Goal: Task Accomplishment & Management: Complete application form

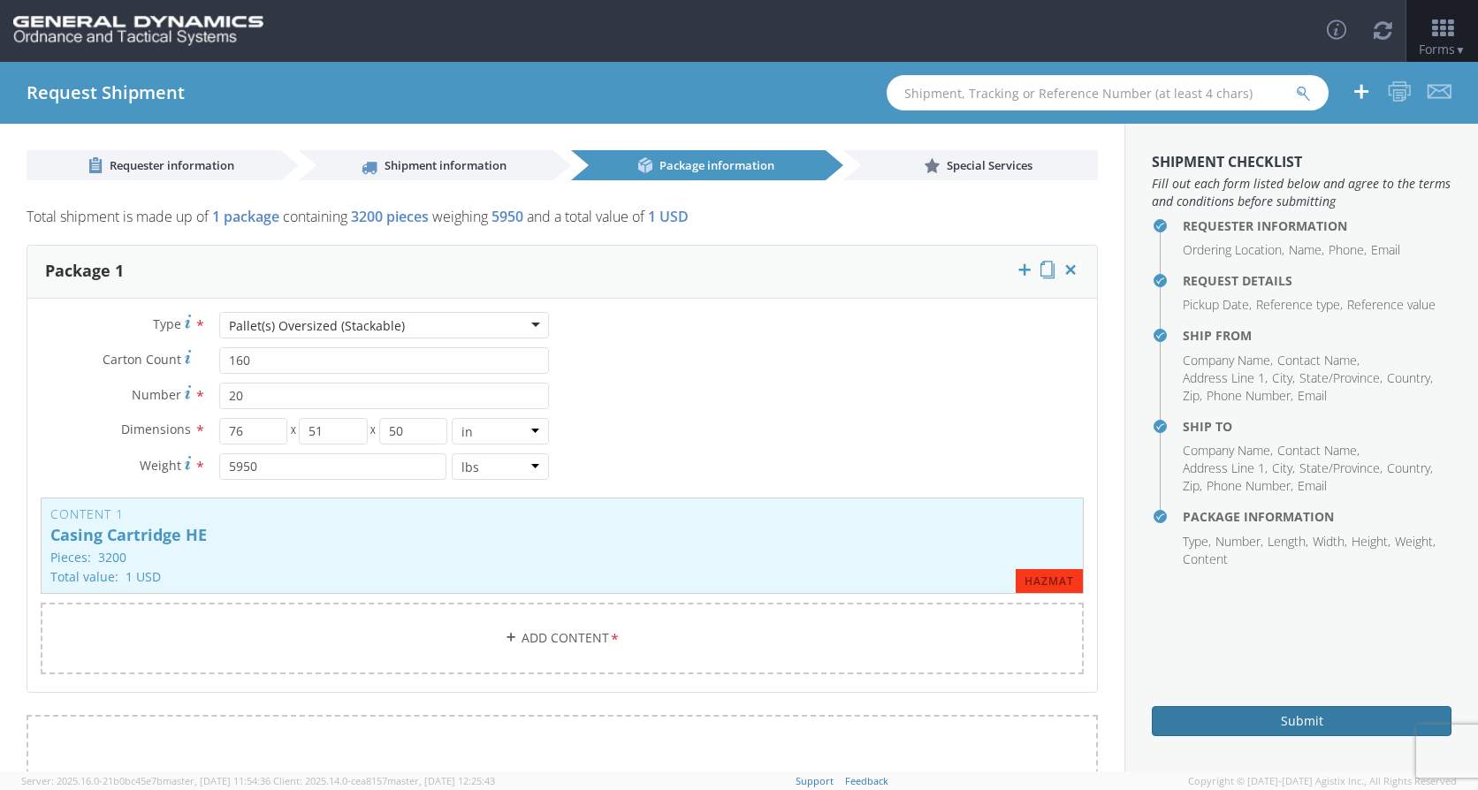
click at [1243, 724] on button "Submit" at bounding box center [1302, 721] width 300 height 30
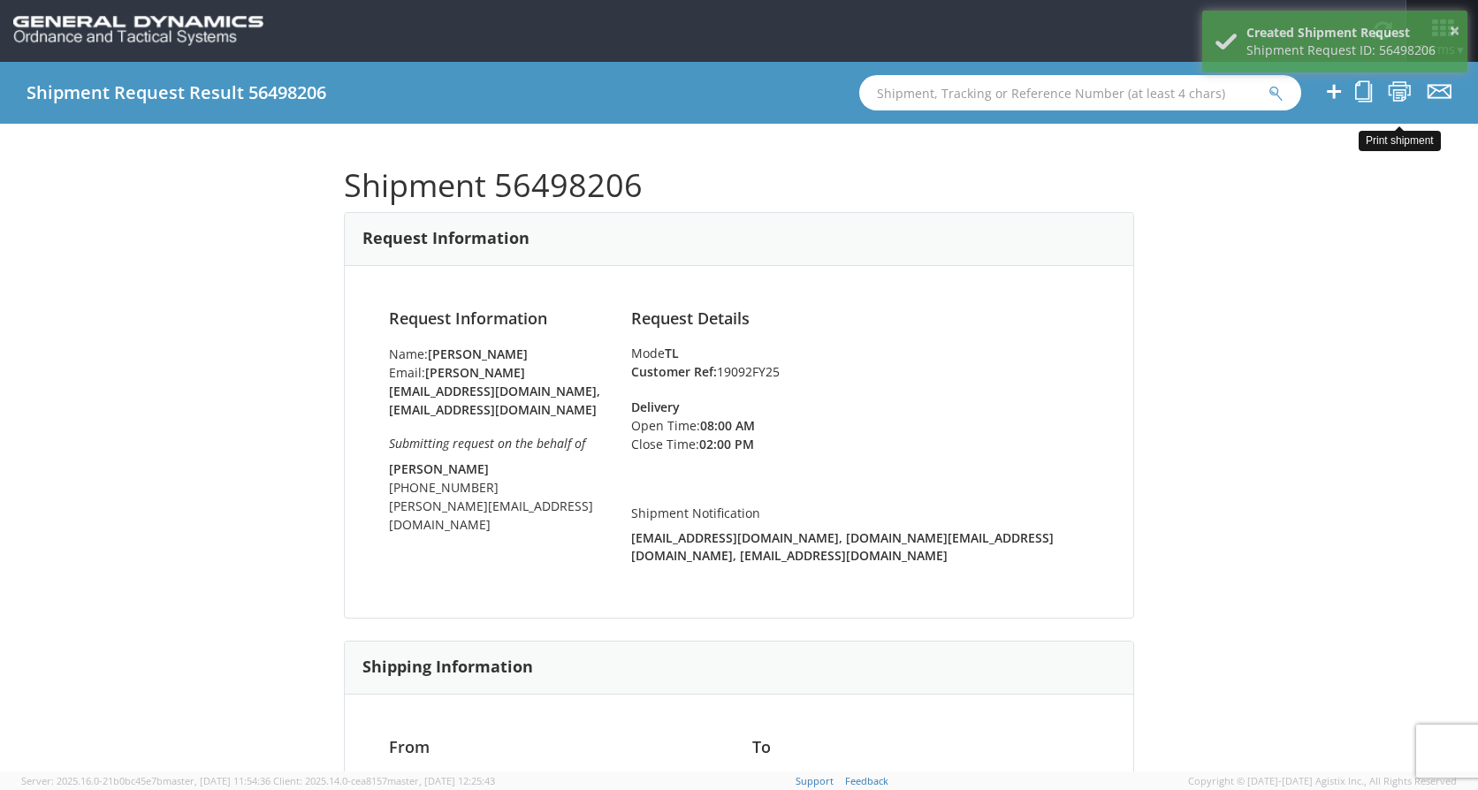
click at [1398, 89] on icon at bounding box center [1400, 91] width 24 height 22
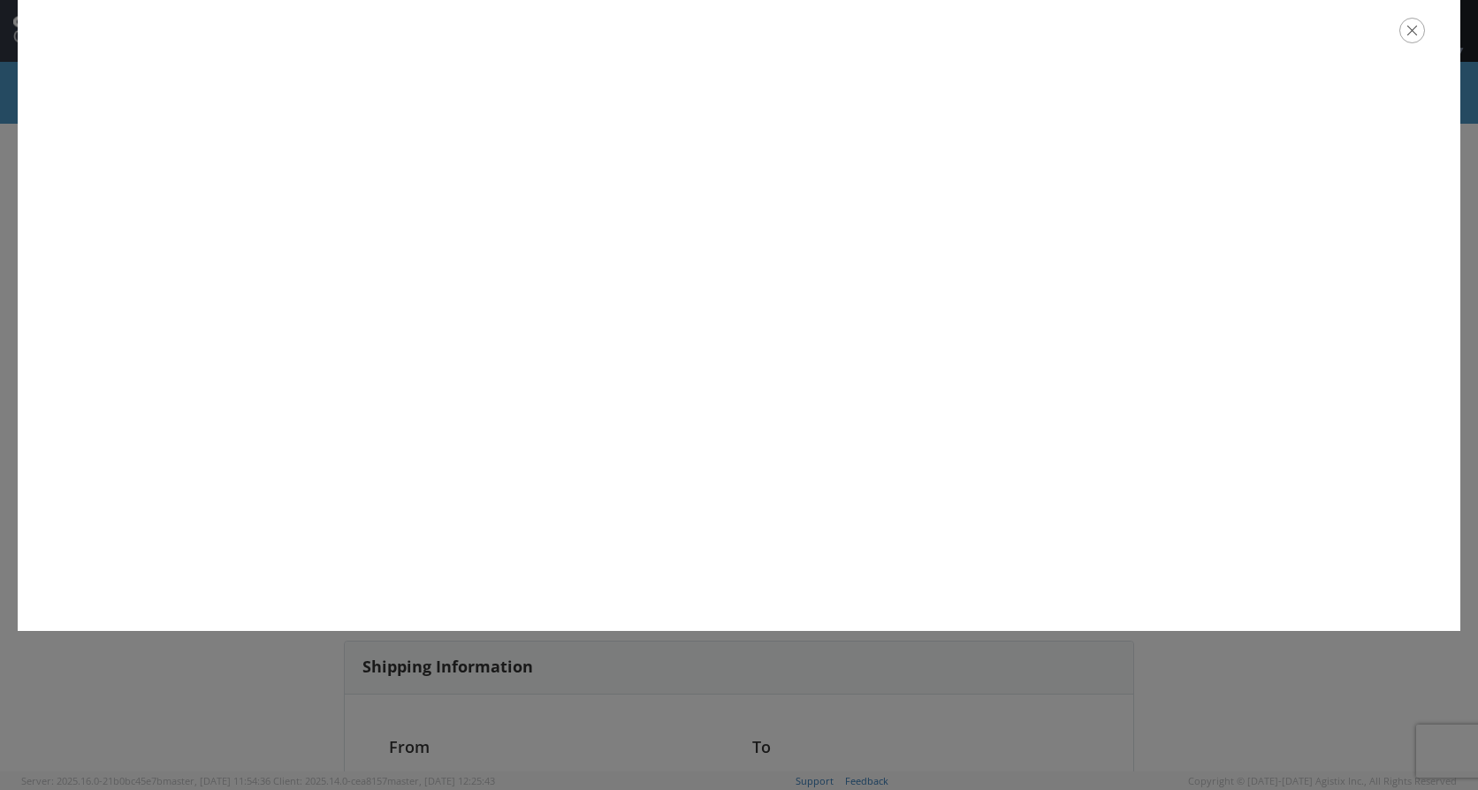
click at [1423, 32] on icon "button" at bounding box center [1412, 31] width 26 height 26
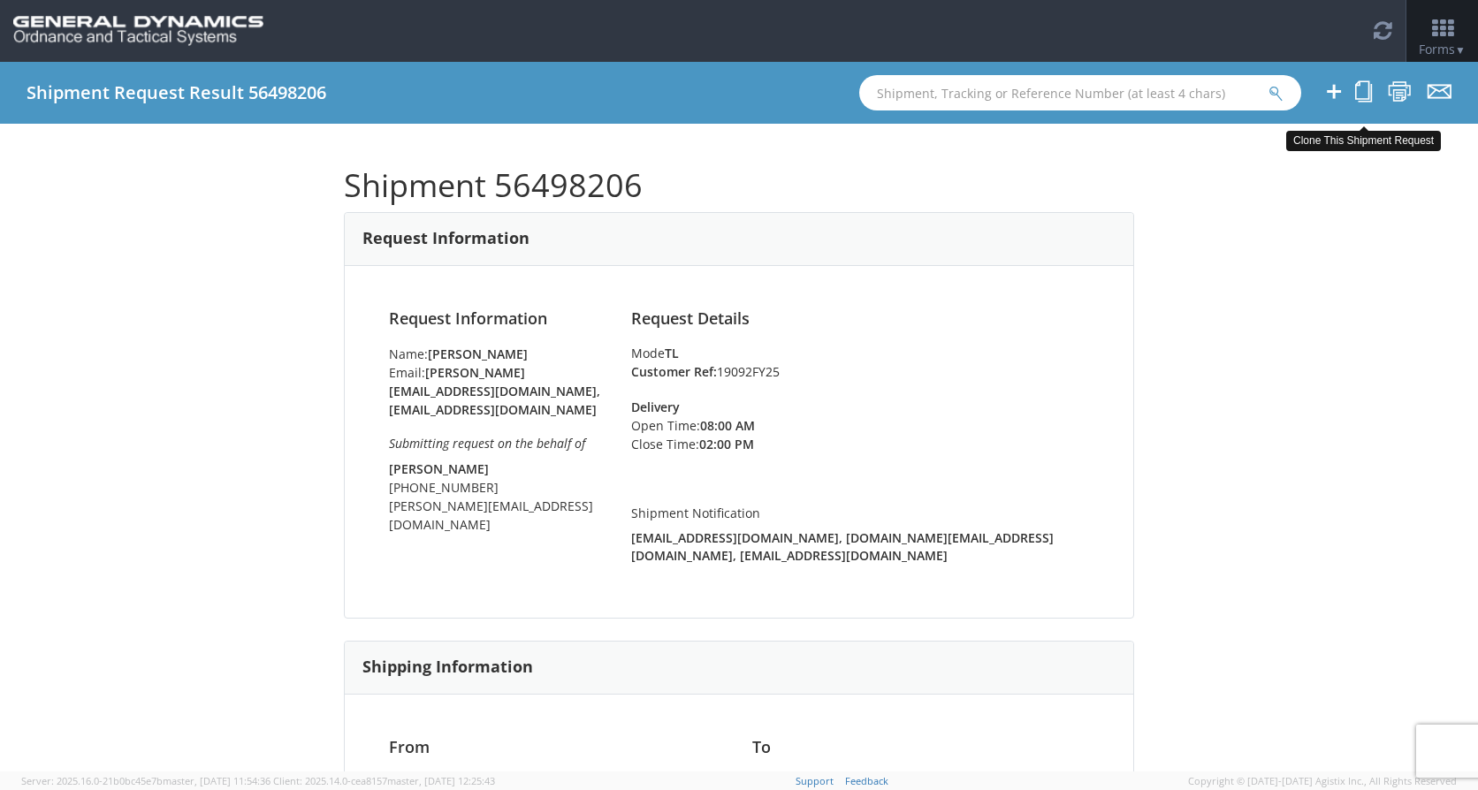
click at [1369, 89] on icon at bounding box center [1363, 91] width 17 height 22
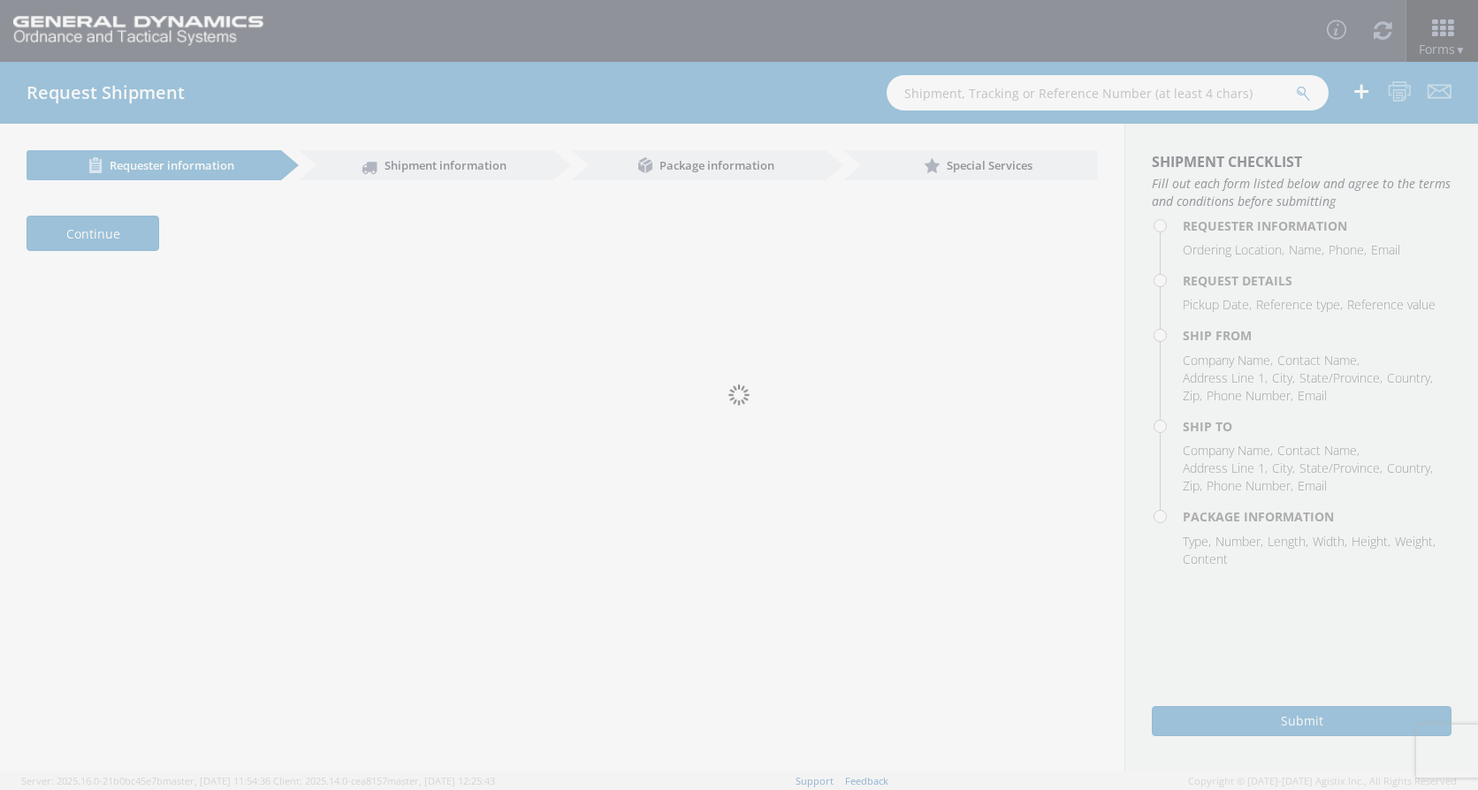
select select
type input "[PERSON_NAME]"
type input "[PHONE_NUMBER]"
type input "[PERSON_NAME][EMAIL_ADDRESS][DOMAIN_NAME], [EMAIL_ADDRESS][DOMAIN_NAME]"
type input "[PERSON_NAME]"
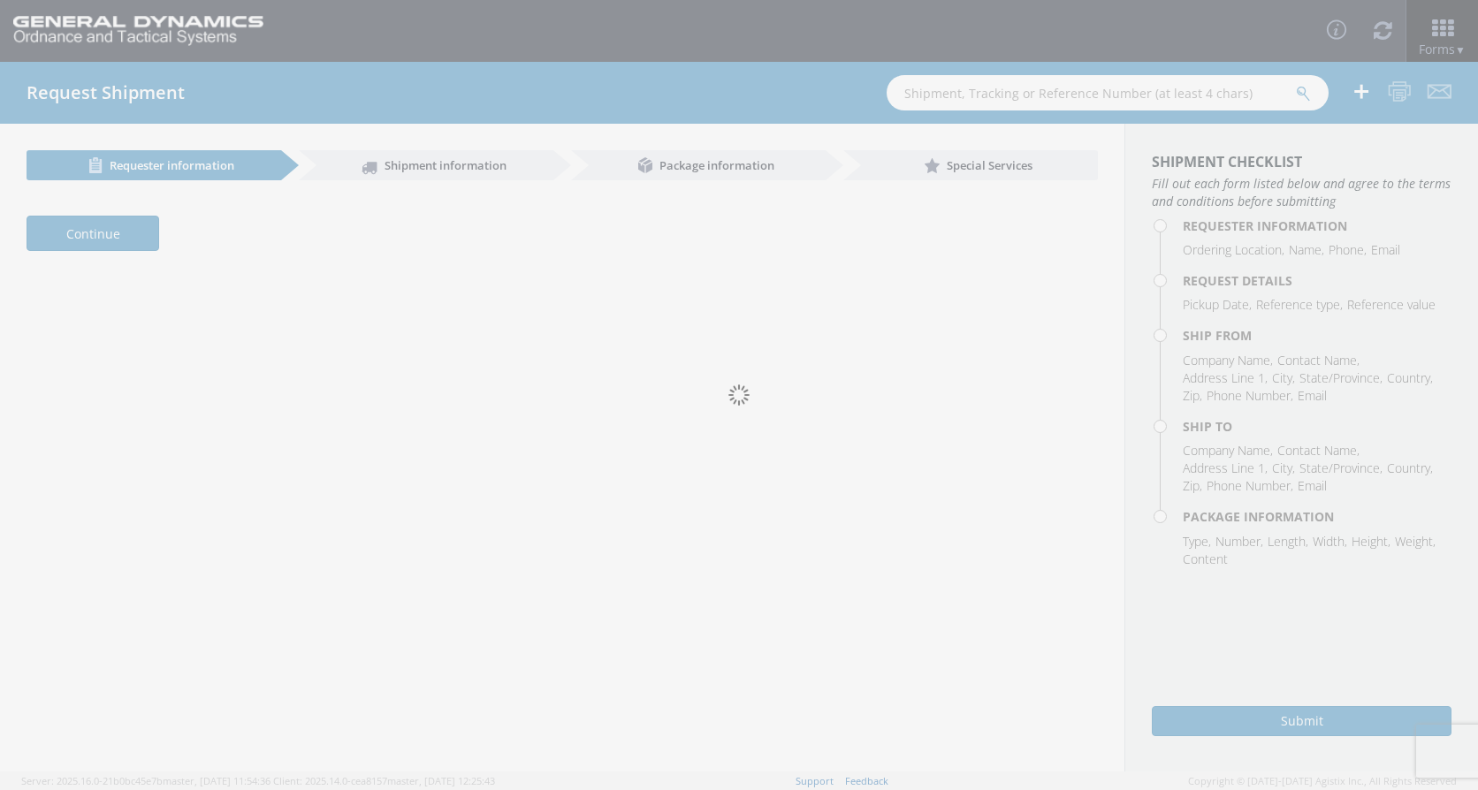
type input "[PHONE_NUMBER]"
type input "[PERSON_NAME][EMAIL_ADDRESS][DOMAIN_NAME]"
type input "[DATE]"
type input "7:00 AM"
type input "2:00 PM"
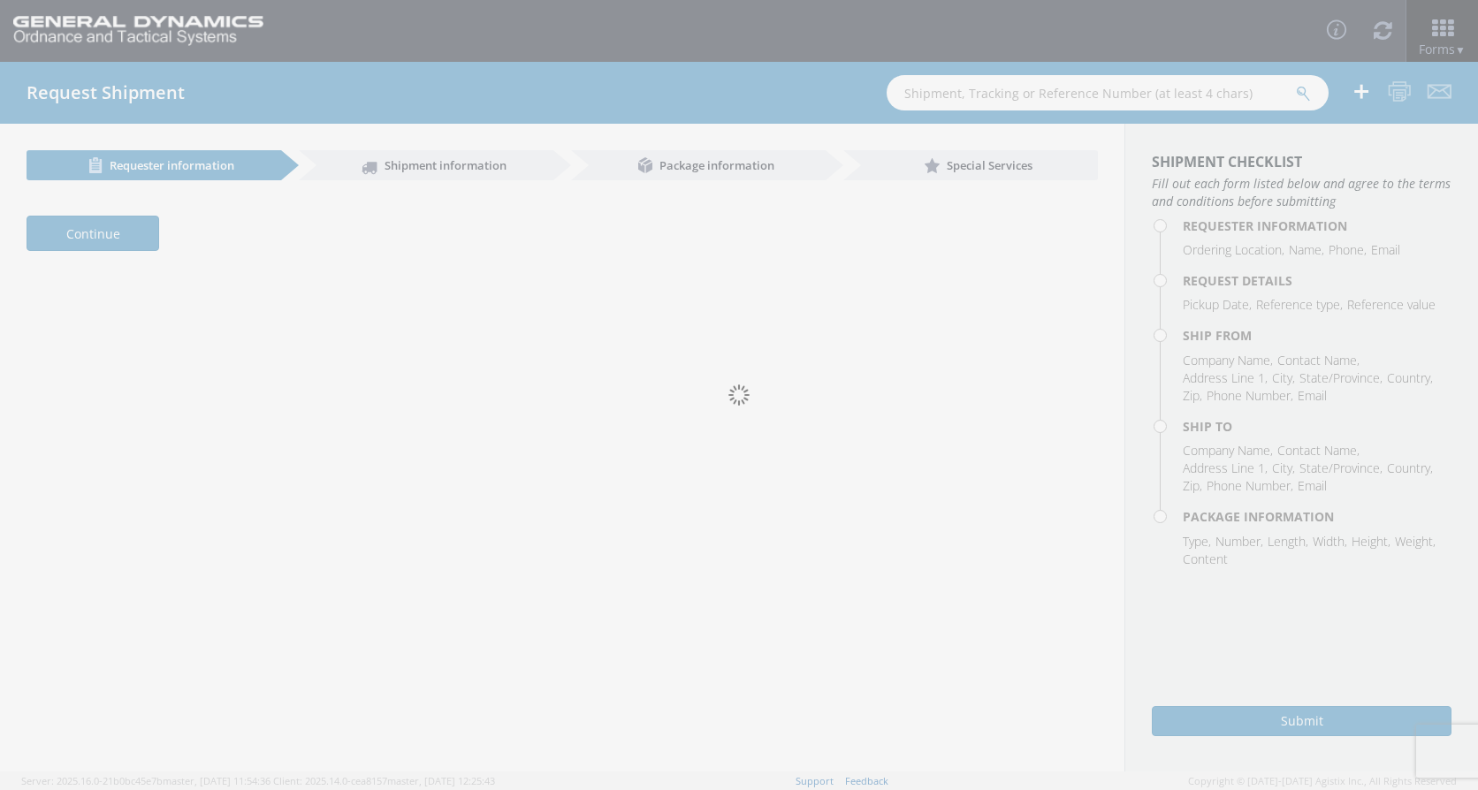
type input "2:00 PM"
type input "19092FY25"
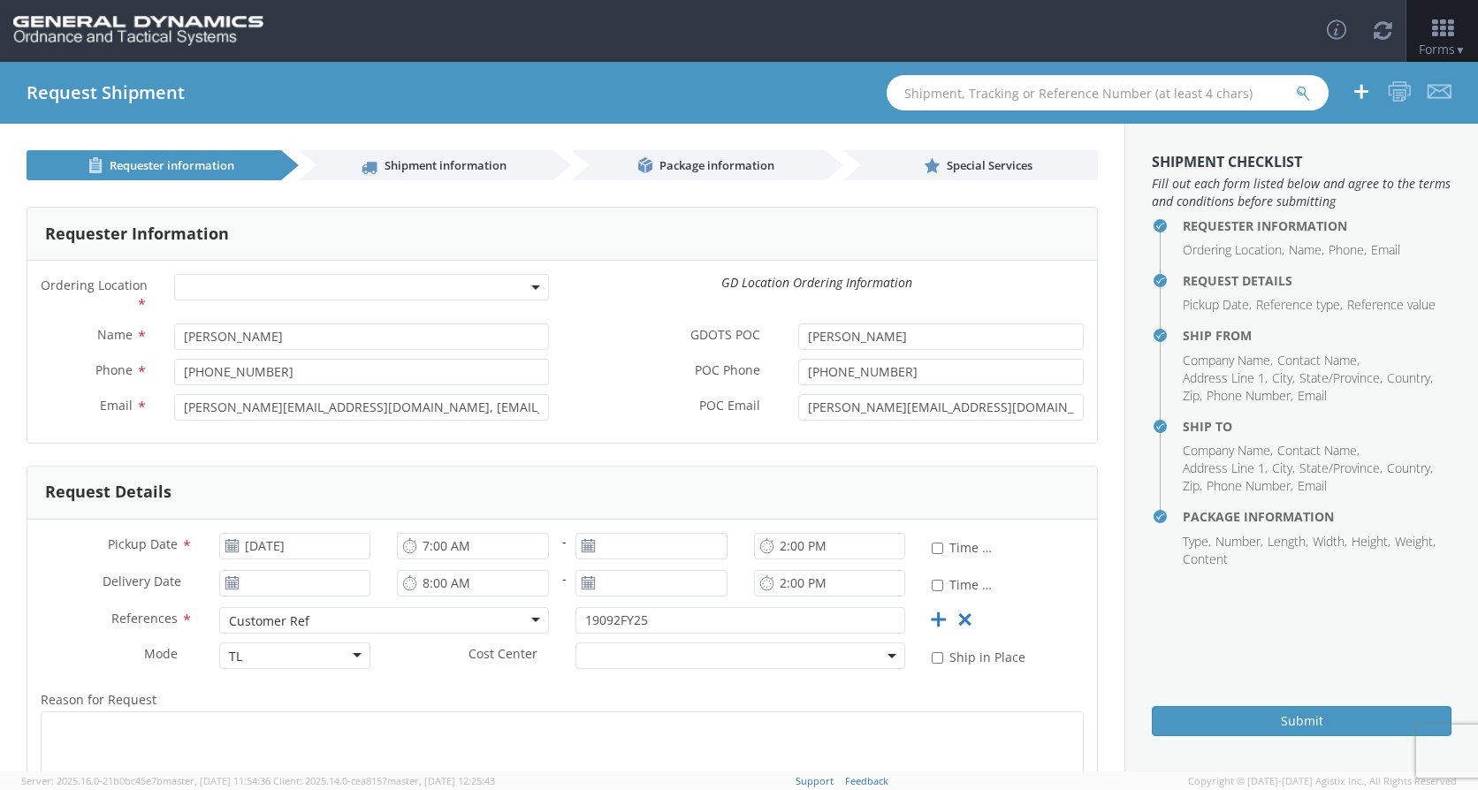
select select "313"
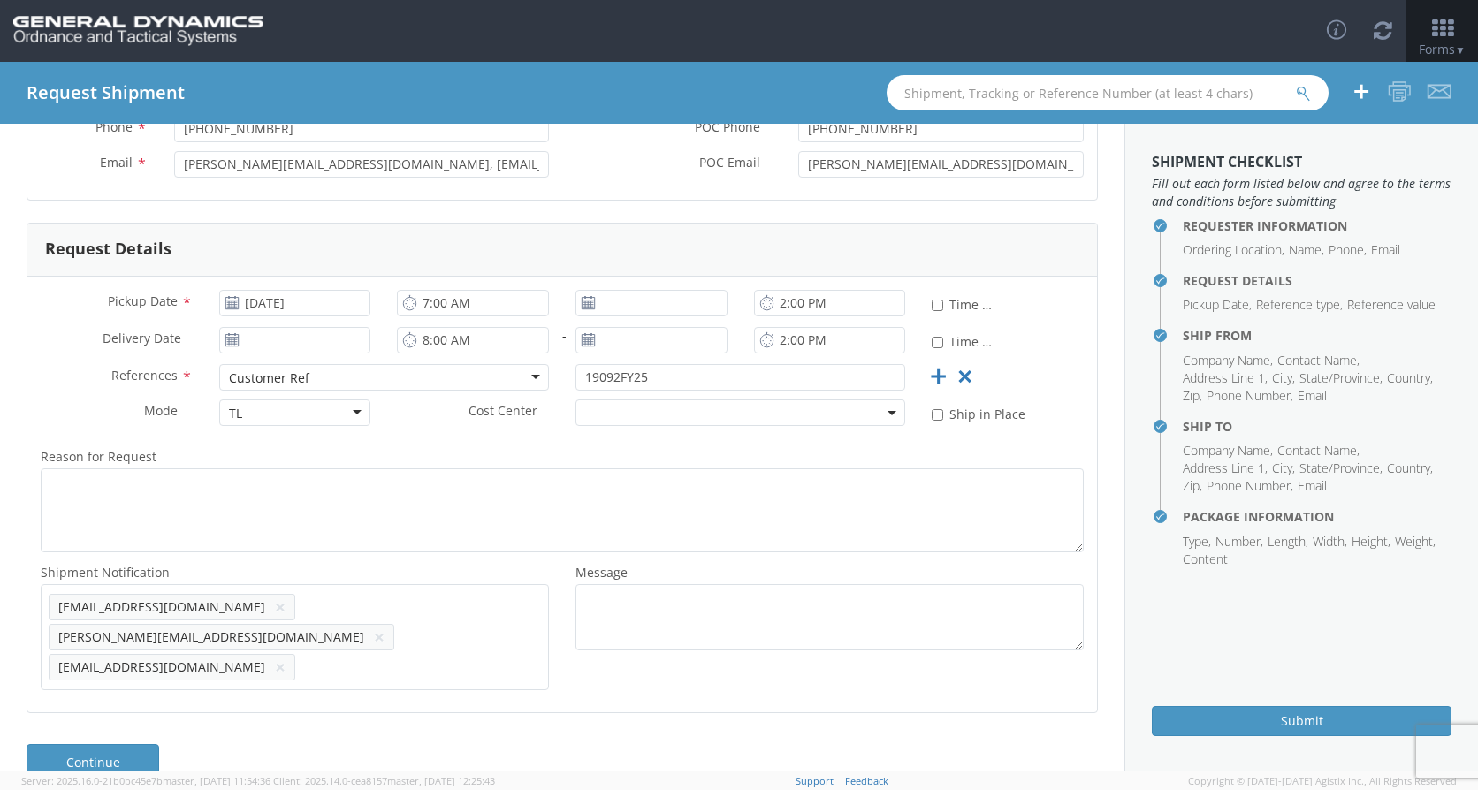
scroll to position [248, 0]
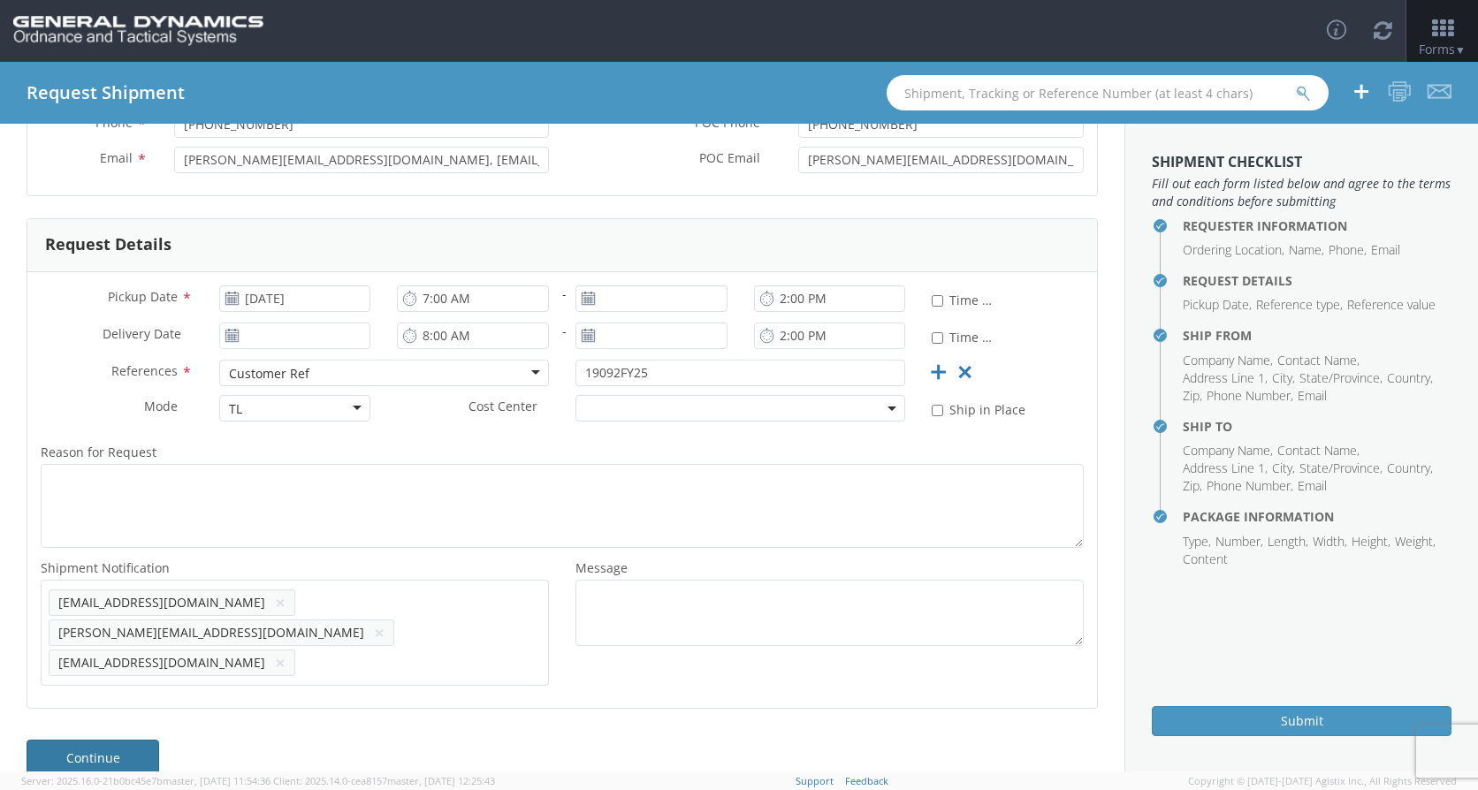
click at [132, 740] on link "Continue" at bounding box center [93, 757] width 133 height 35
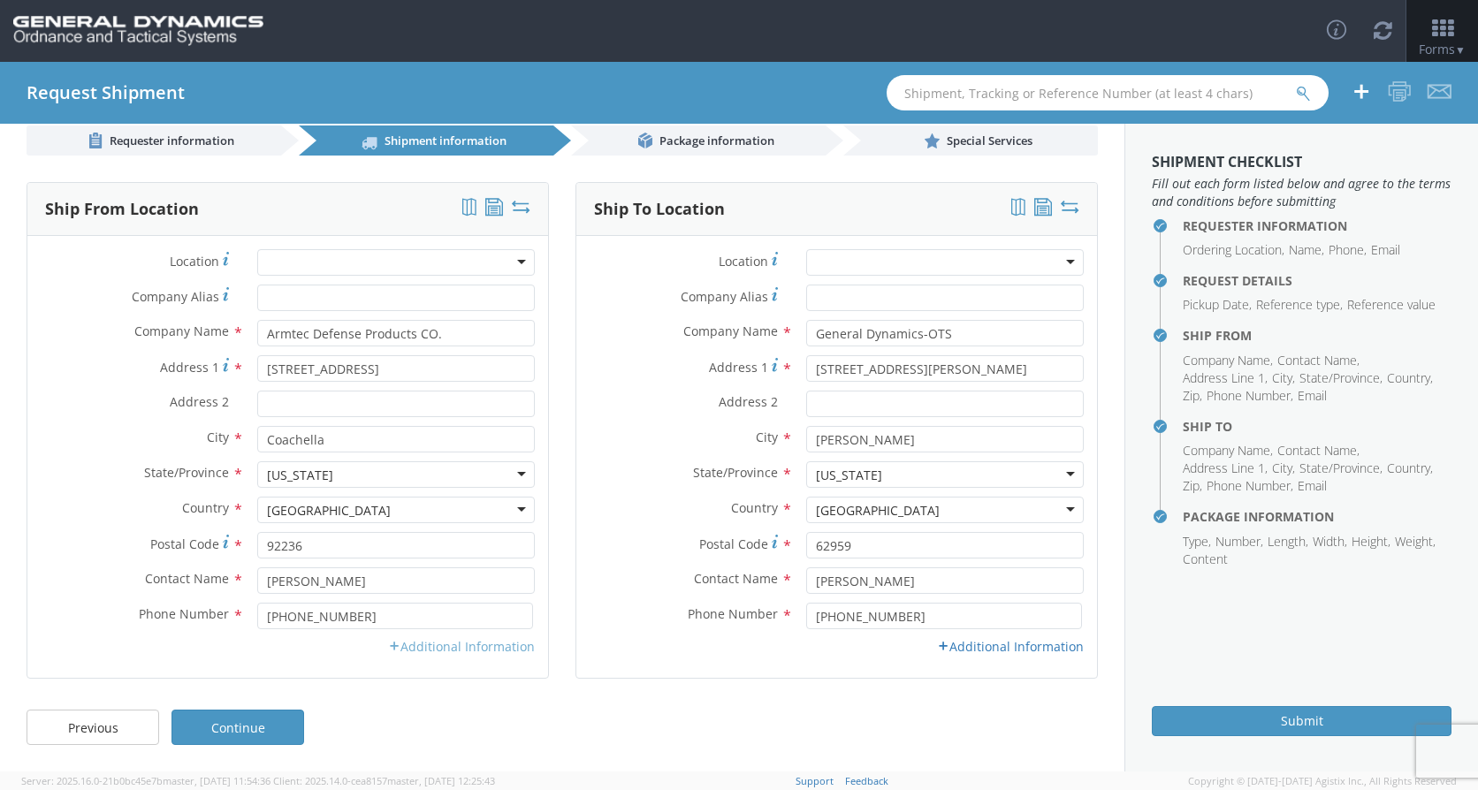
click at [423, 644] on link "Additional Information" at bounding box center [461, 646] width 147 height 17
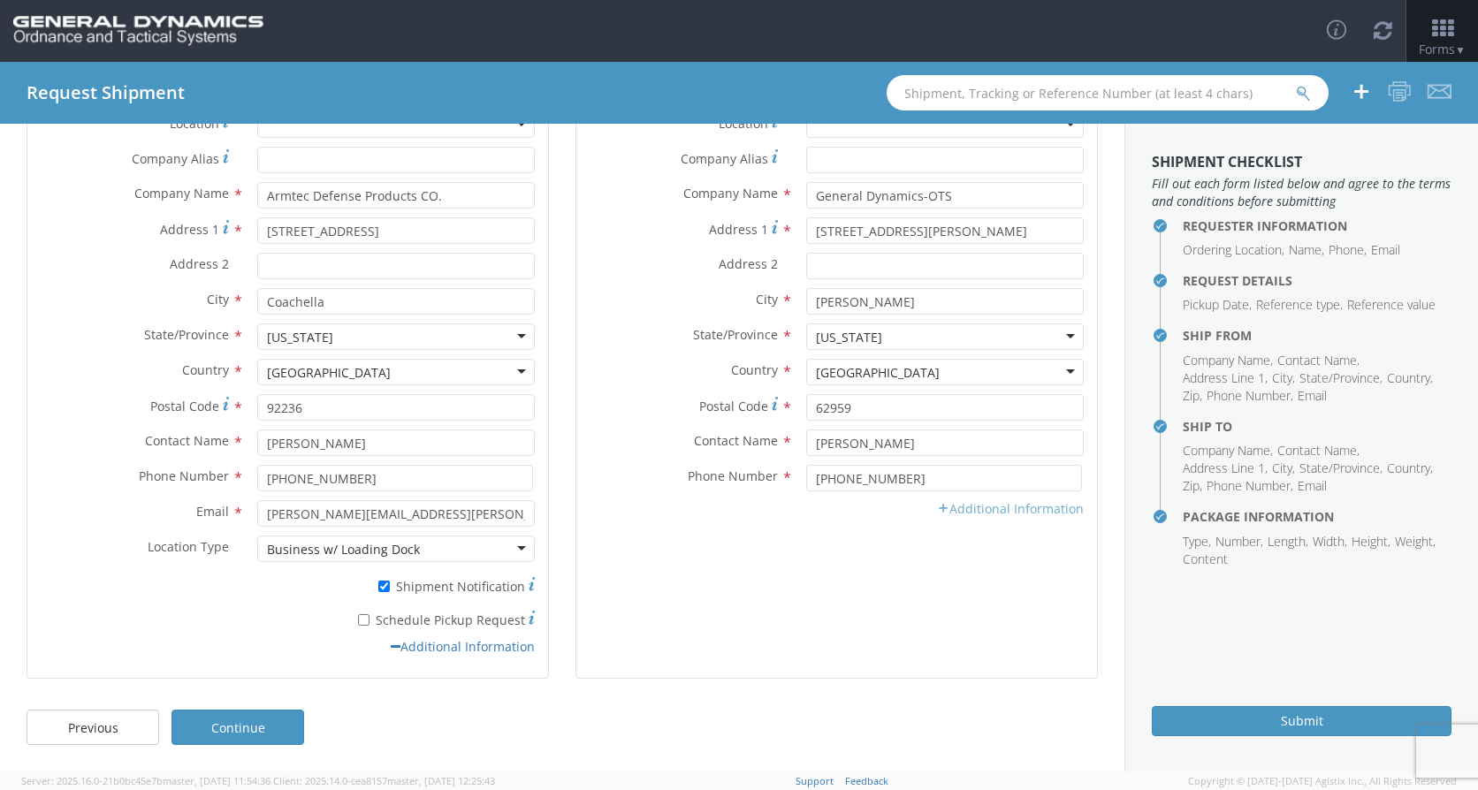
click at [997, 510] on link "Additional Information" at bounding box center [1010, 508] width 147 height 17
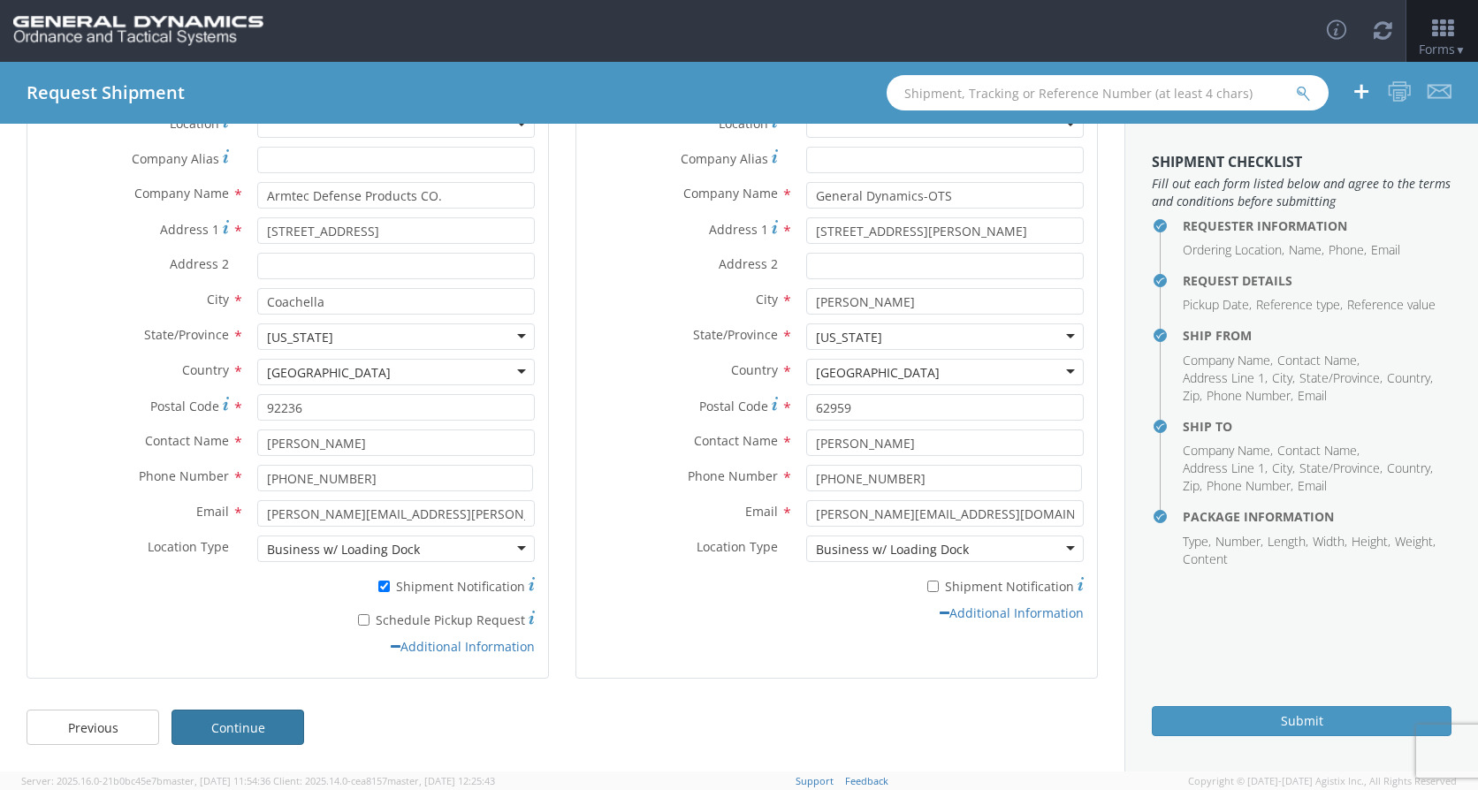
click at [256, 722] on link "Continue" at bounding box center [237, 727] width 133 height 35
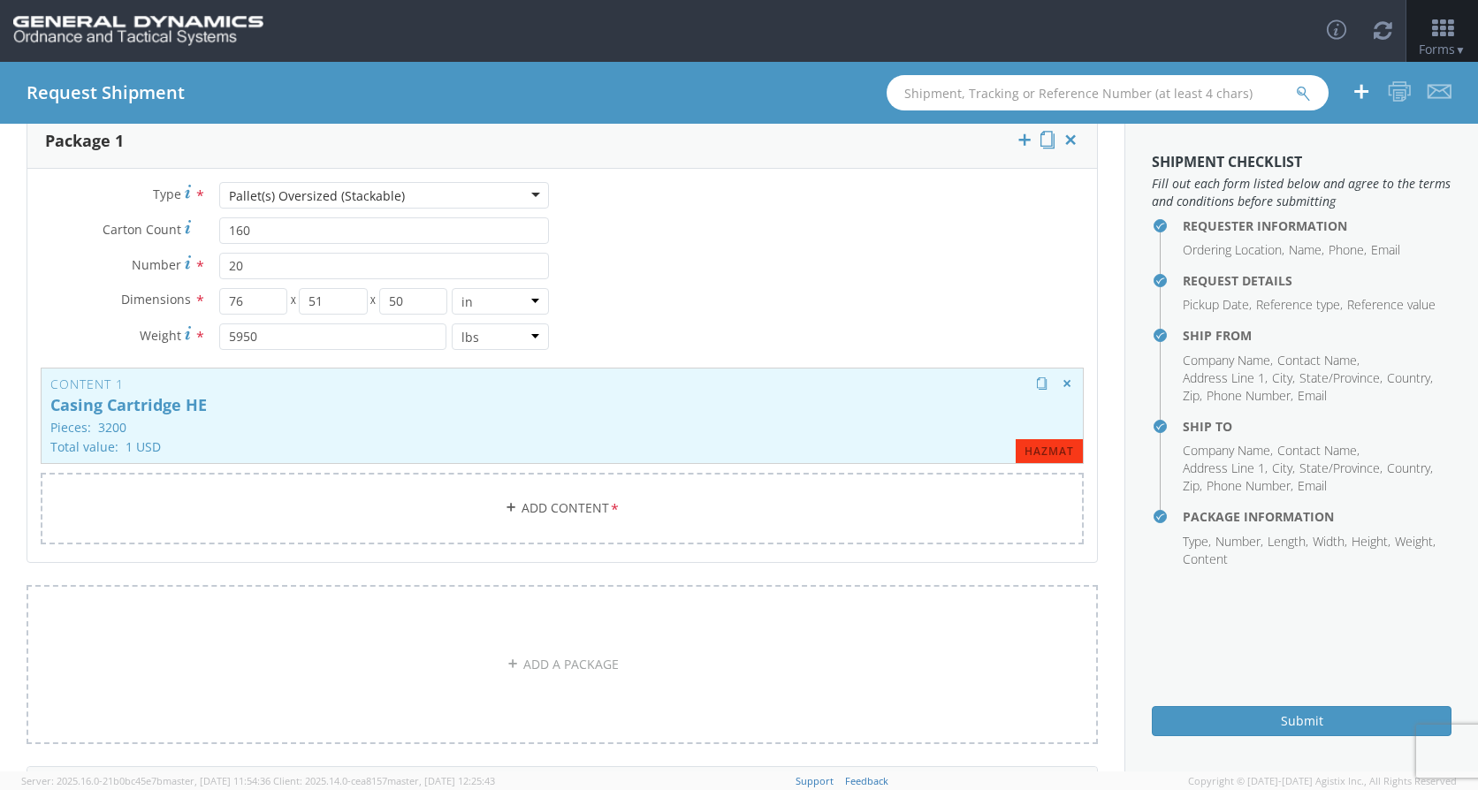
scroll to position [177, 0]
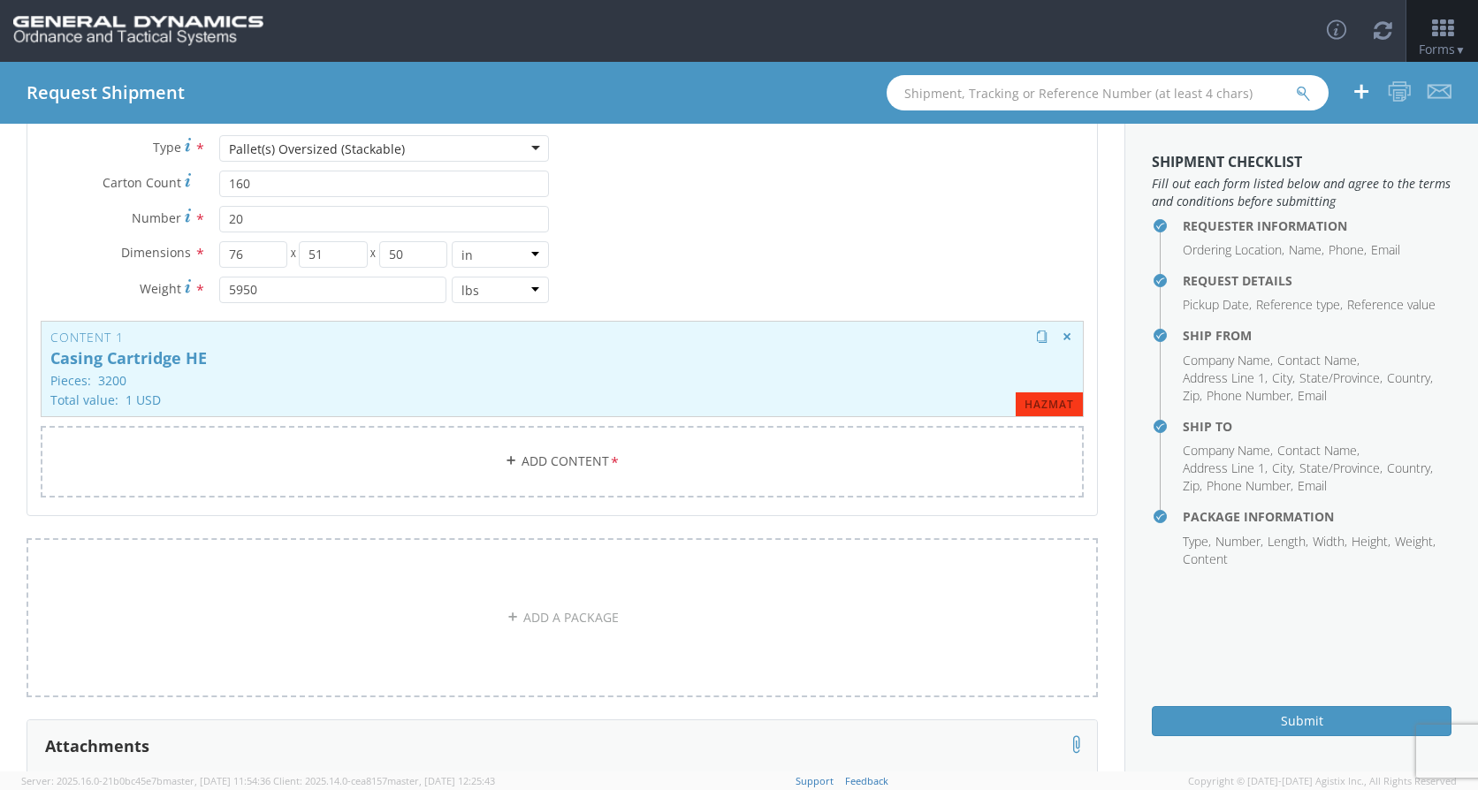
click at [433, 384] on p "Pieces: 3200" at bounding box center [562, 380] width 1024 height 13
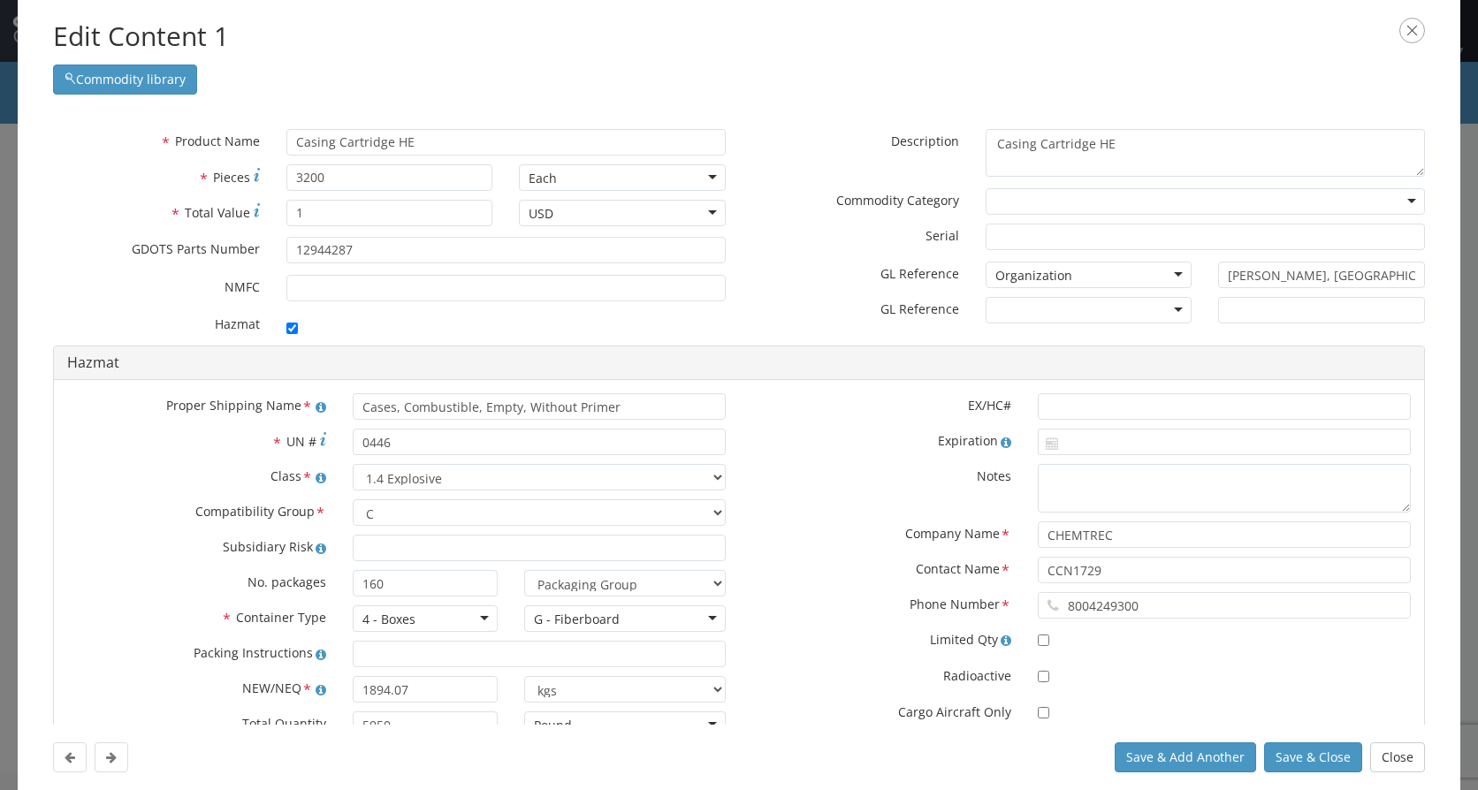
scroll to position [0, 0]
click at [1280, 755] on button "Save & Close" at bounding box center [1313, 758] width 98 height 30
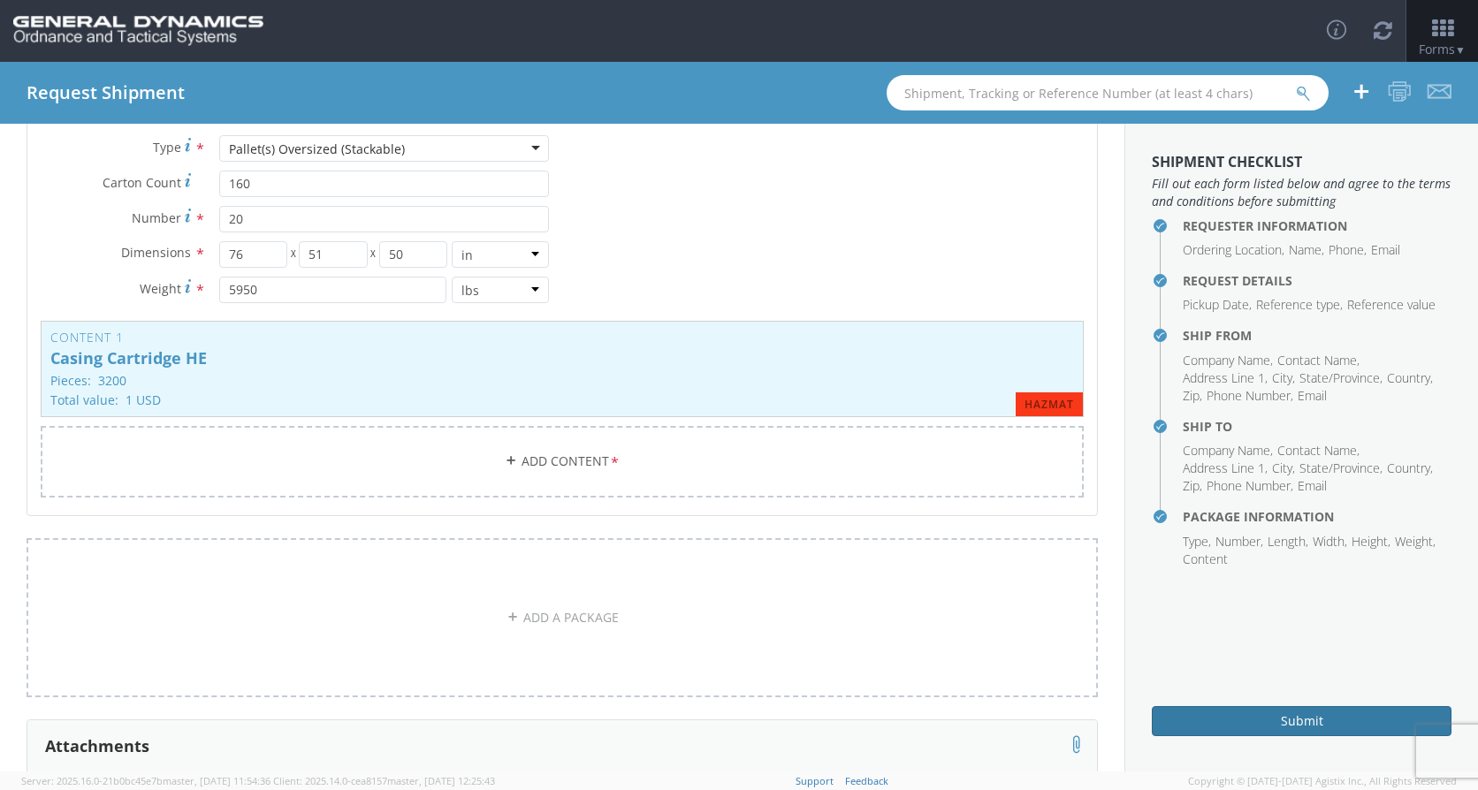
click at [1274, 719] on button "Submit" at bounding box center [1302, 721] width 300 height 30
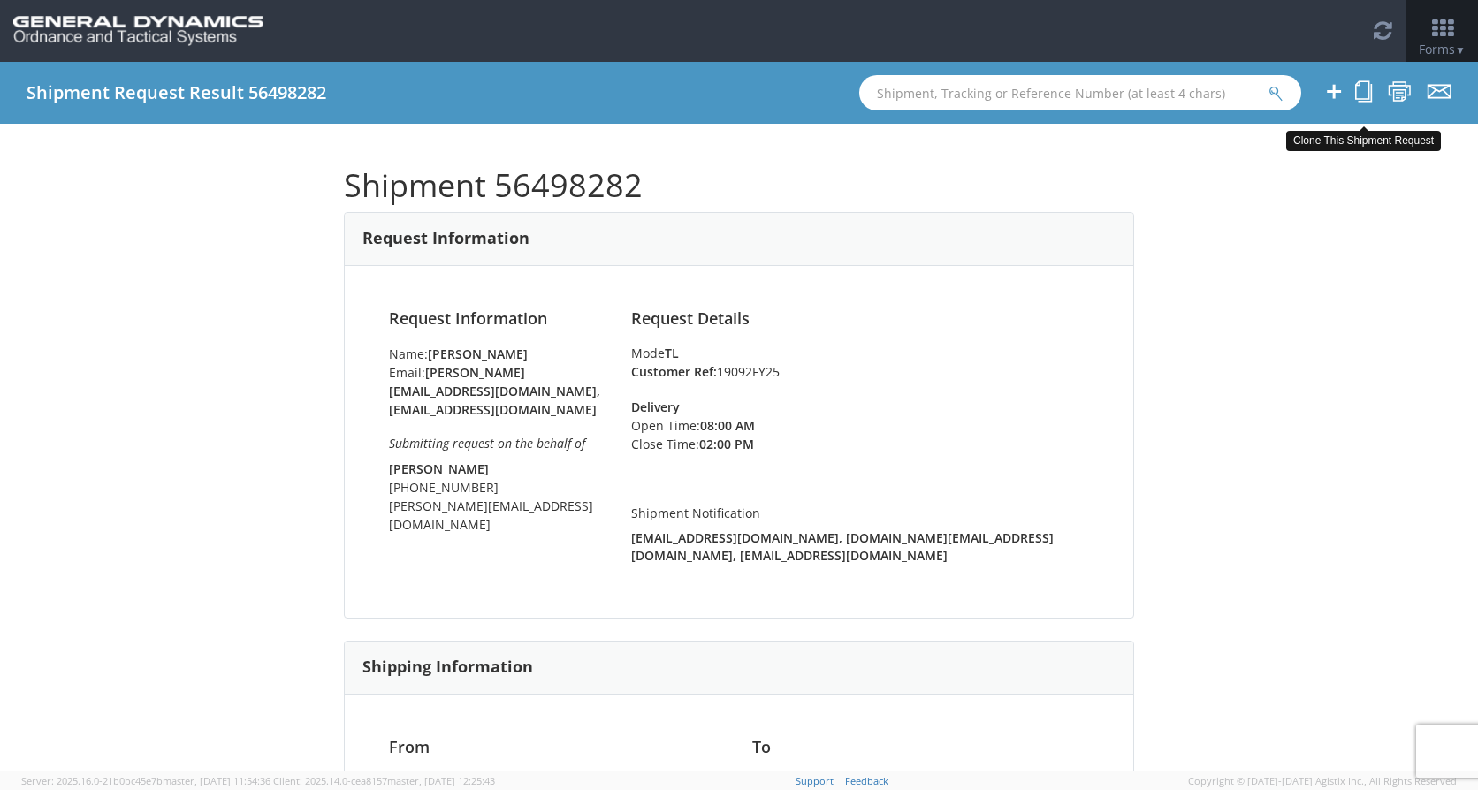
click at [1359, 95] on icon at bounding box center [1363, 91] width 17 height 22
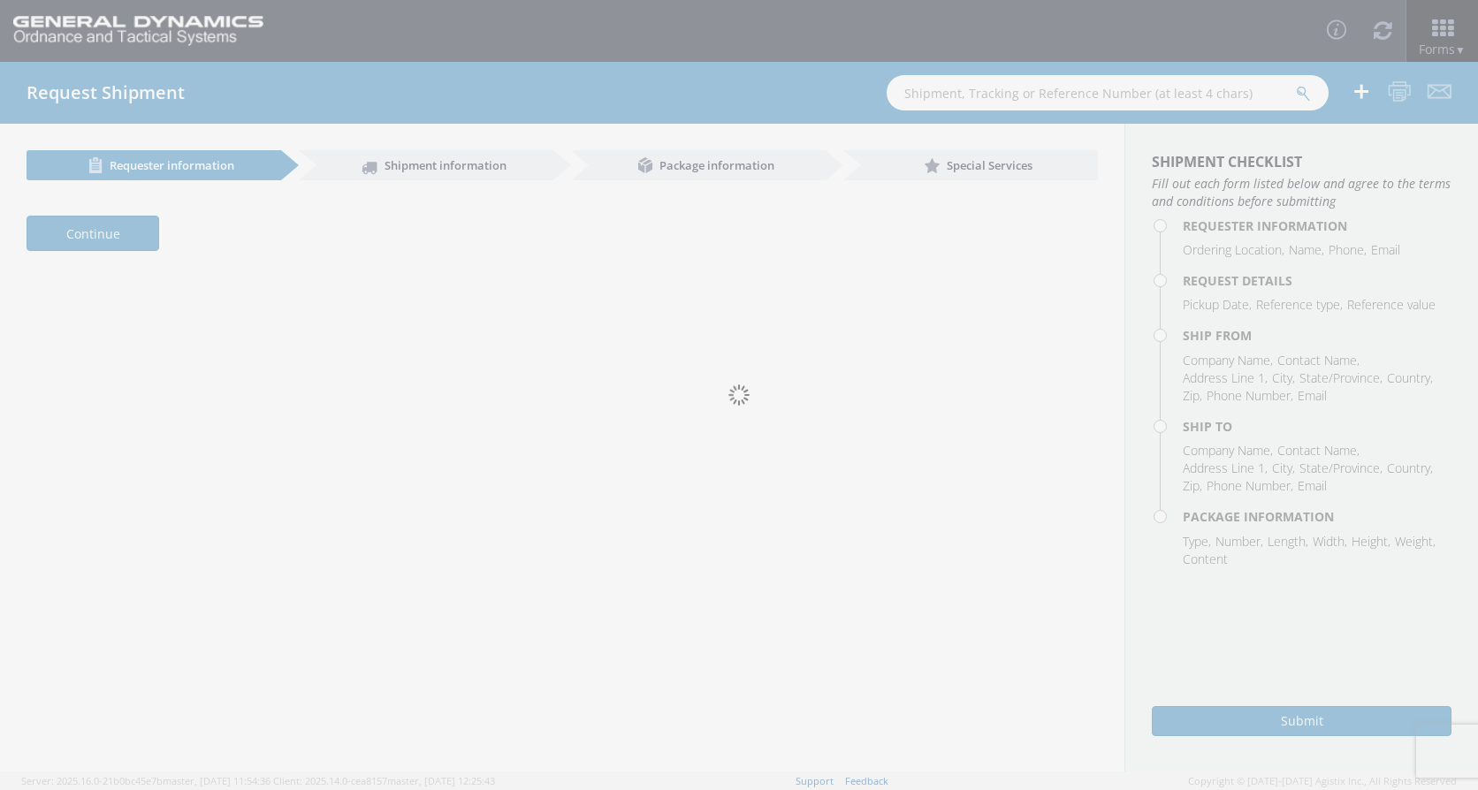
select select "313"
type input "[PERSON_NAME]"
type input "[PHONE_NUMBER]"
type input "[PERSON_NAME][EMAIL_ADDRESS][DOMAIN_NAME], [EMAIL_ADDRESS][DOMAIN_NAME]"
type input "[PERSON_NAME]"
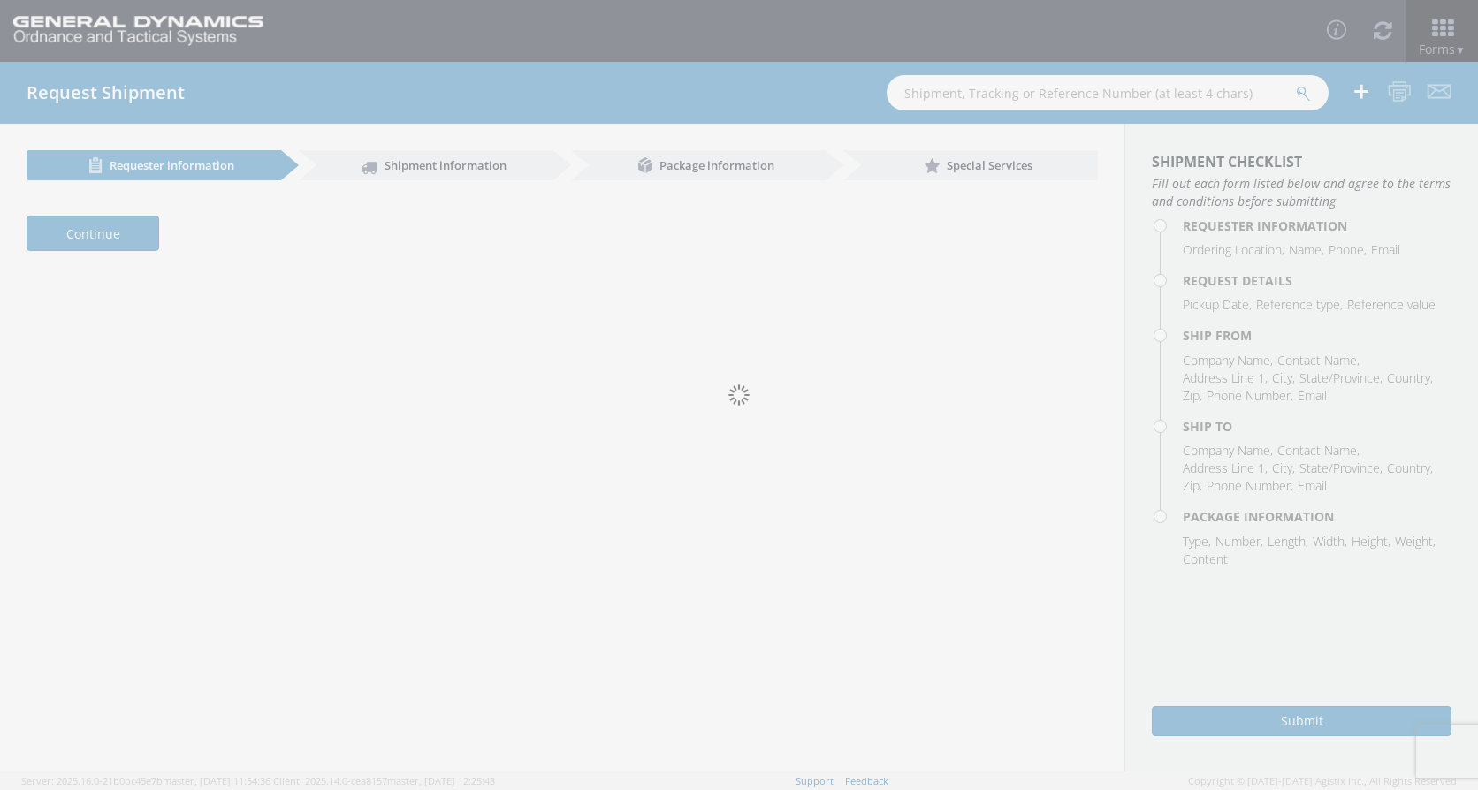
type input "[PHONE_NUMBER]"
type input "[PERSON_NAME][EMAIL_ADDRESS][DOMAIN_NAME]"
type input "[DATE]"
type input "7:00 AM"
type input "2:00 PM"
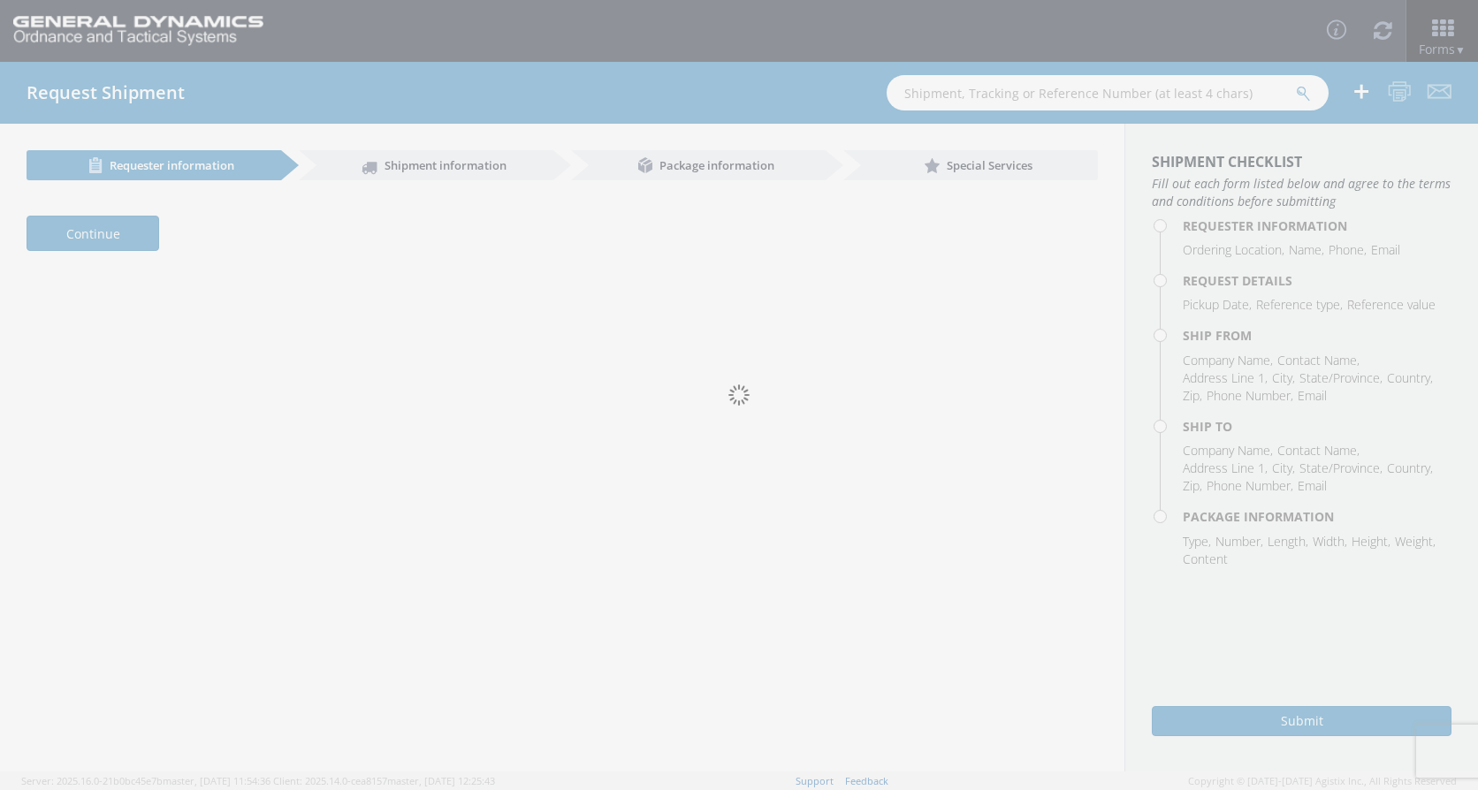
type input "2:00 PM"
type input "19092FY25"
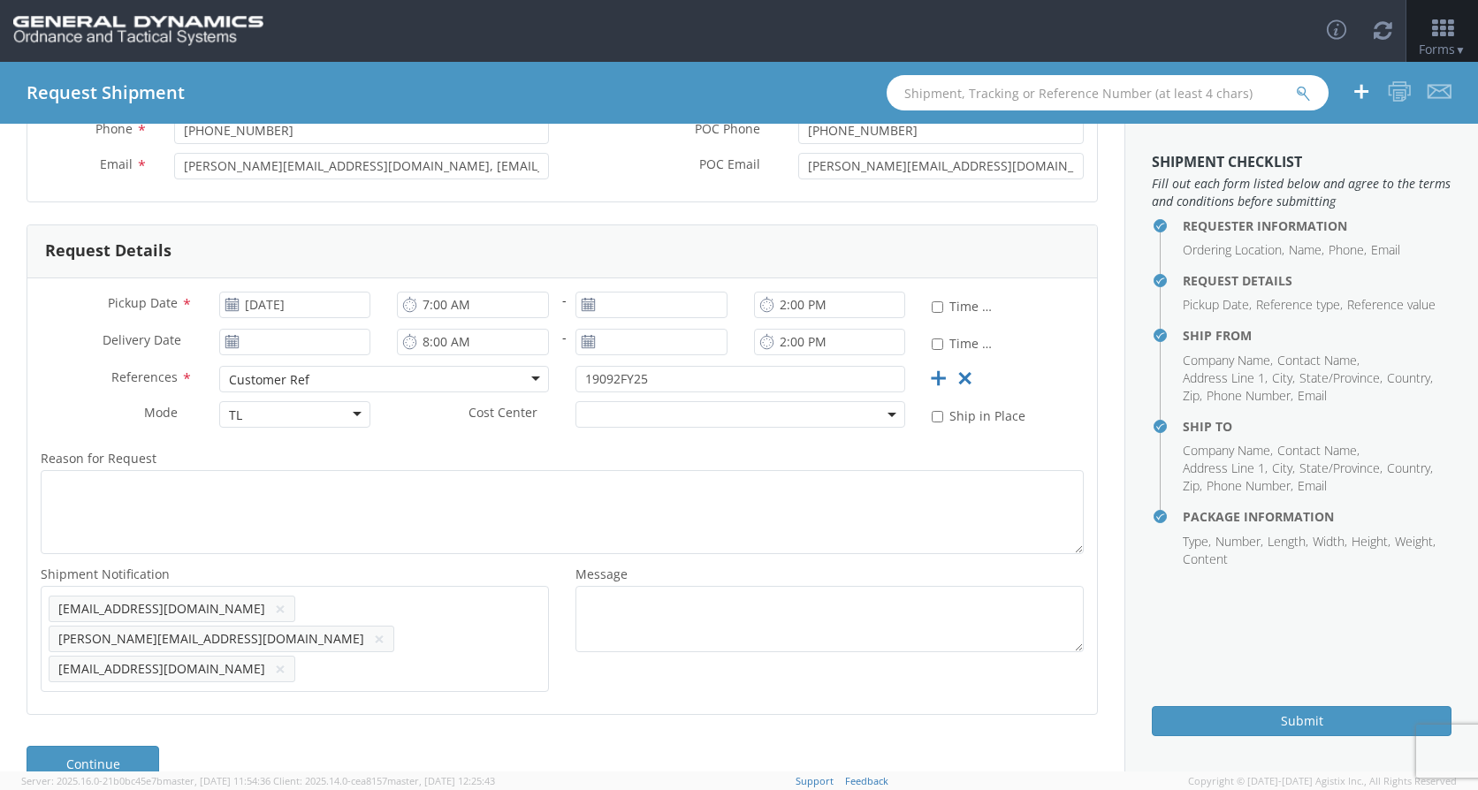
scroll to position [248, 0]
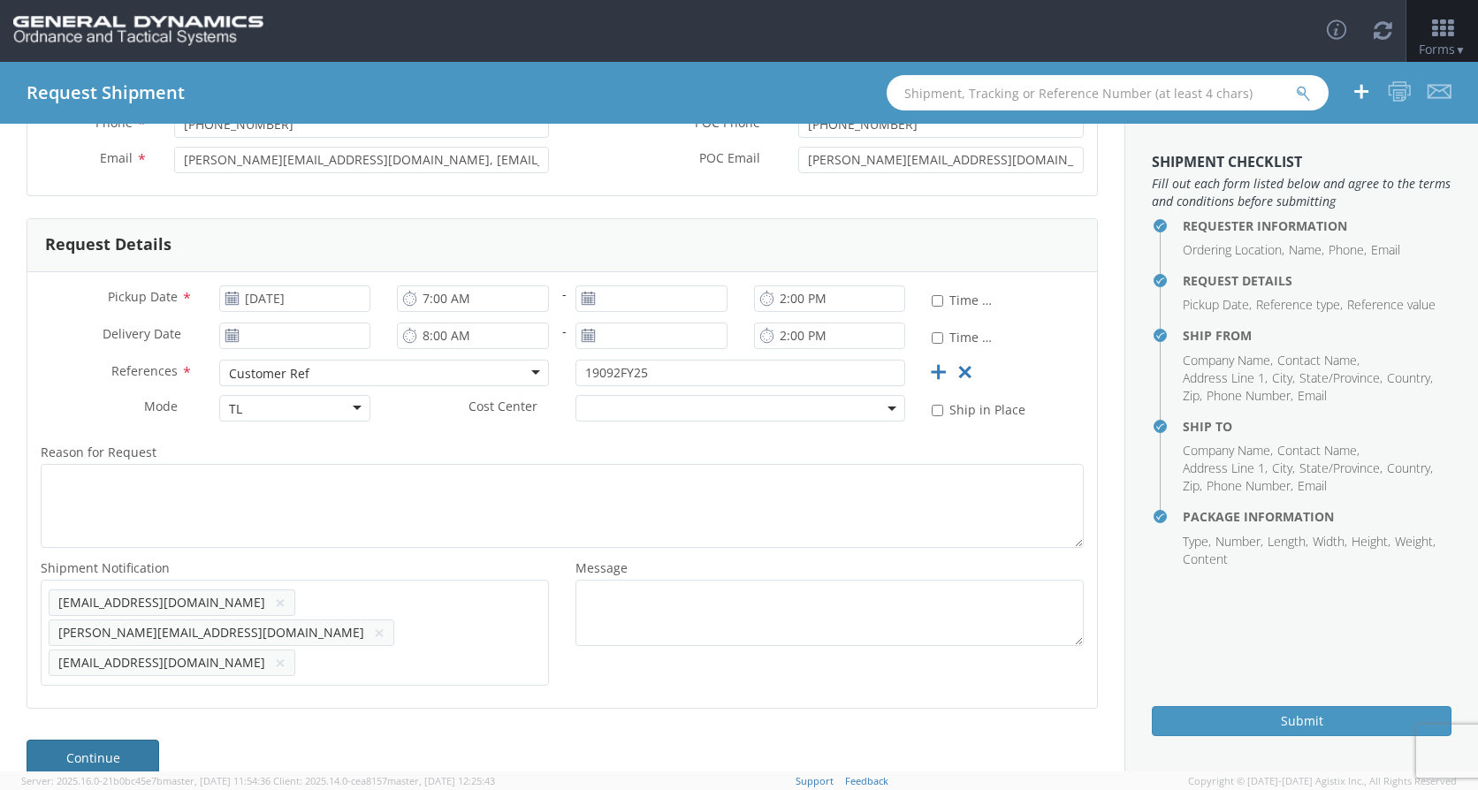
click at [126, 740] on link "Continue" at bounding box center [93, 757] width 133 height 35
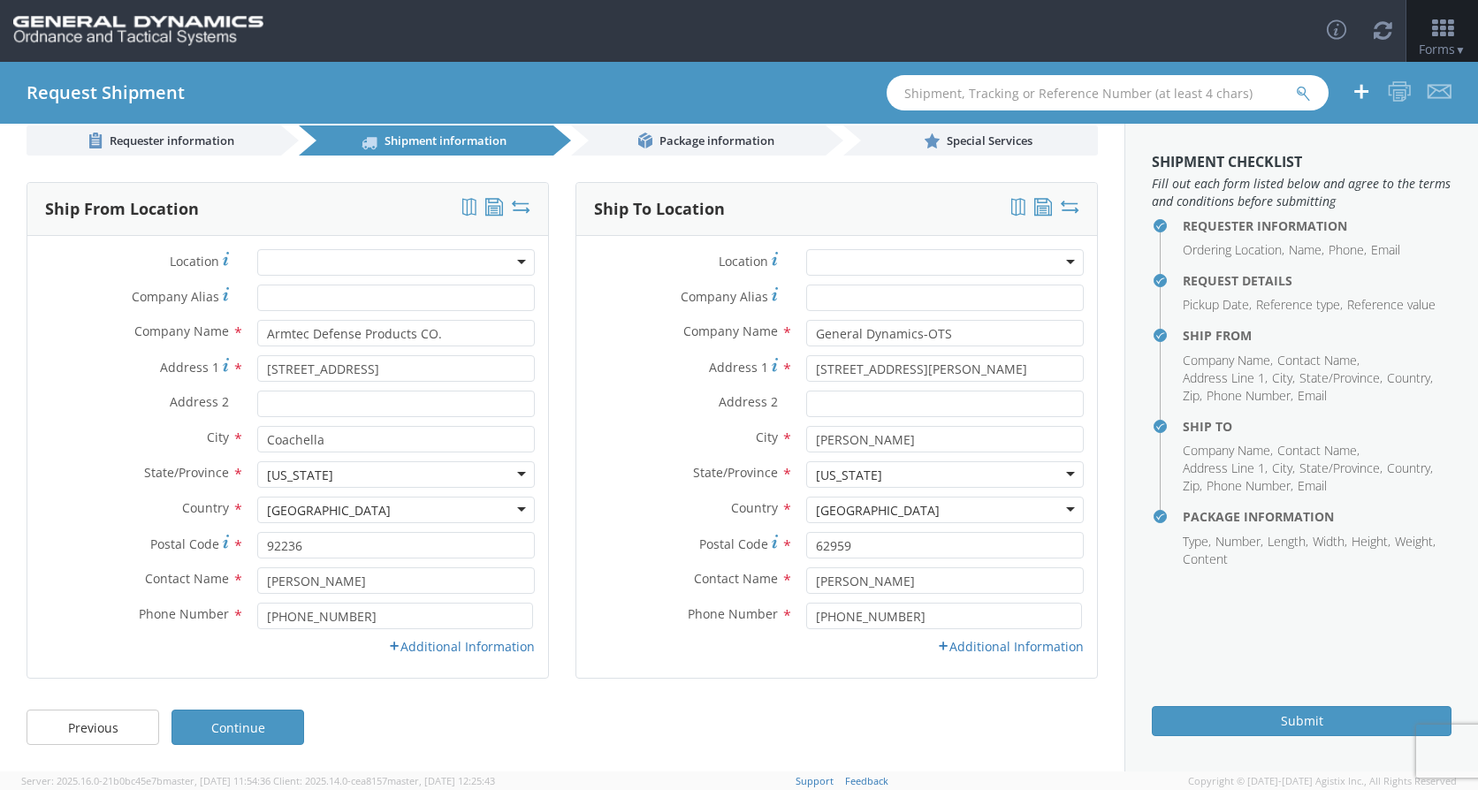
scroll to position [25, 0]
click at [278, 729] on link "Continue" at bounding box center [237, 727] width 133 height 35
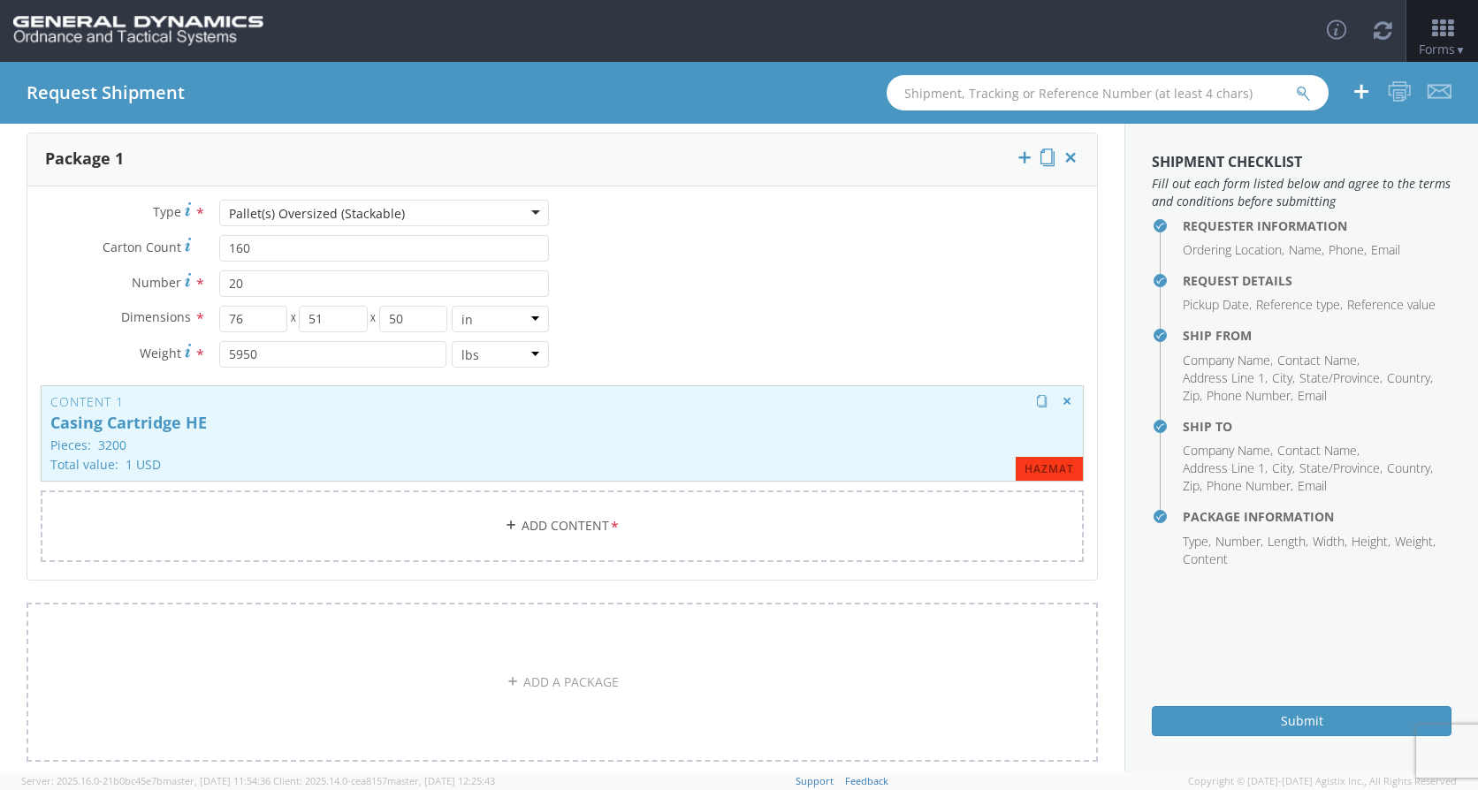
scroll to position [0, 0]
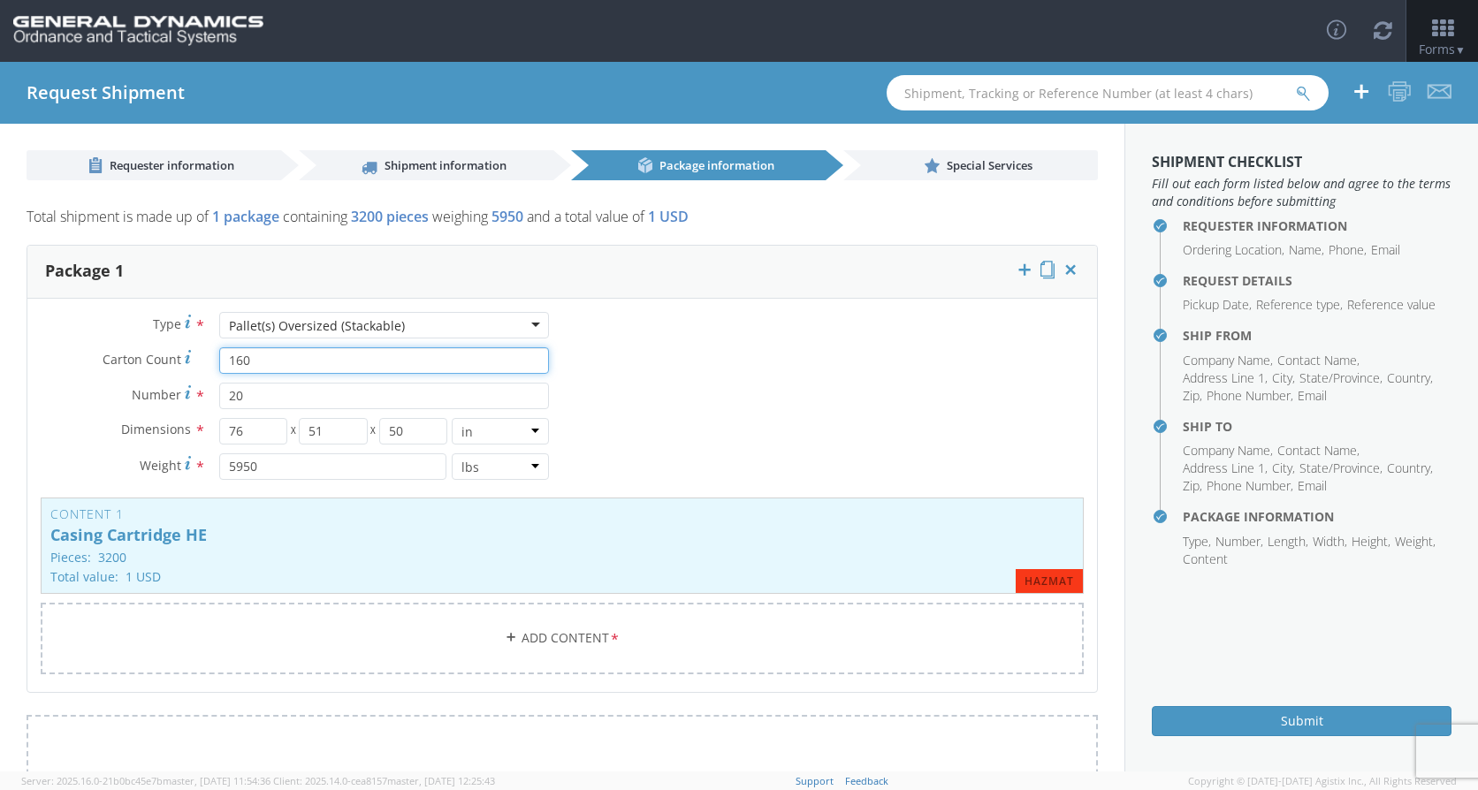
click at [260, 364] on input "160" at bounding box center [384, 360] width 330 height 27
type input "112"
click at [249, 395] on input "20" at bounding box center [384, 396] width 330 height 27
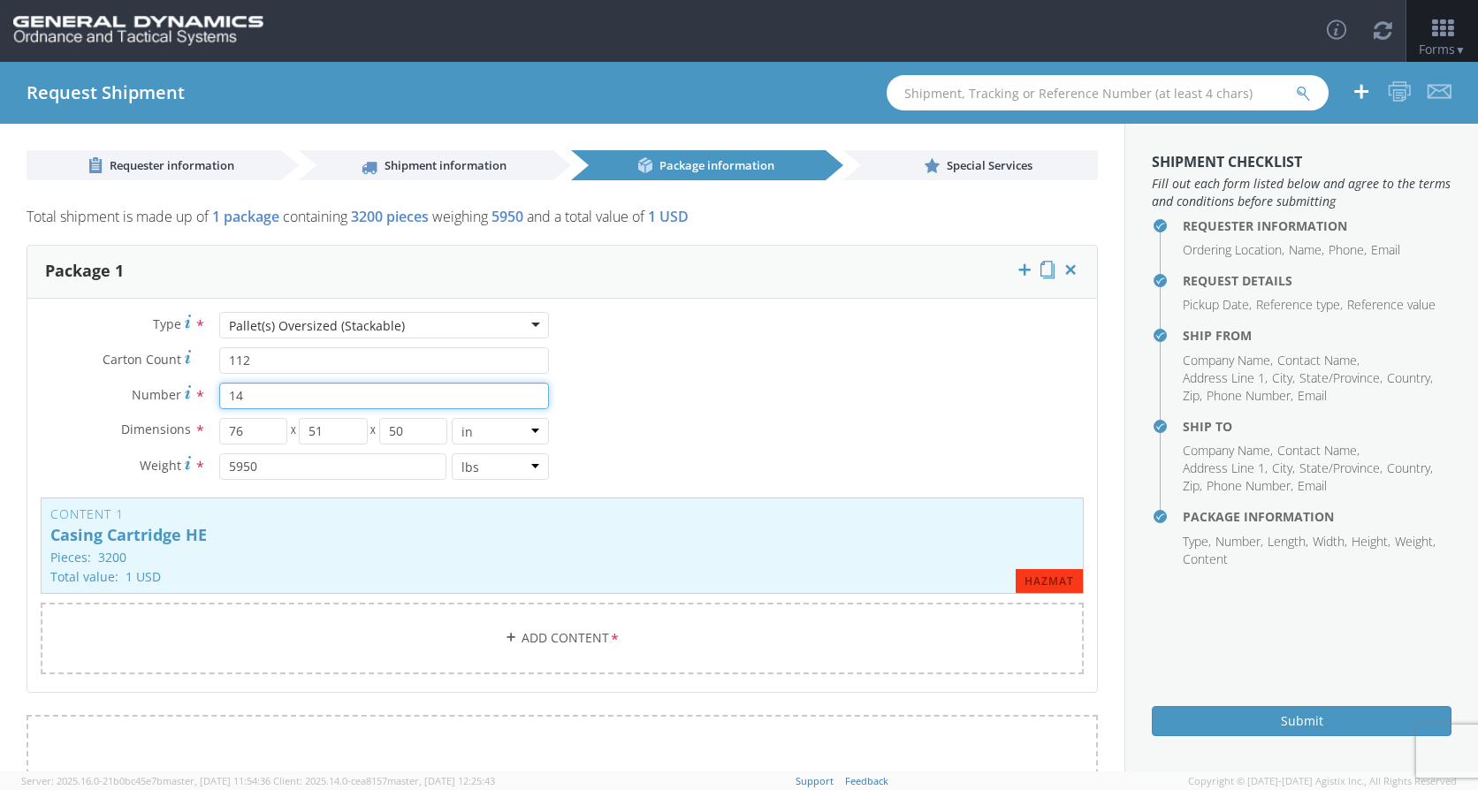
type input "14"
click at [273, 473] on input "5950" at bounding box center [332, 466] width 227 height 27
click at [278, 473] on input "5950" at bounding box center [332, 466] width 227 height 27
click at [249, 469] on input "5950" at bounding box center [332, 466] width 227 height 27
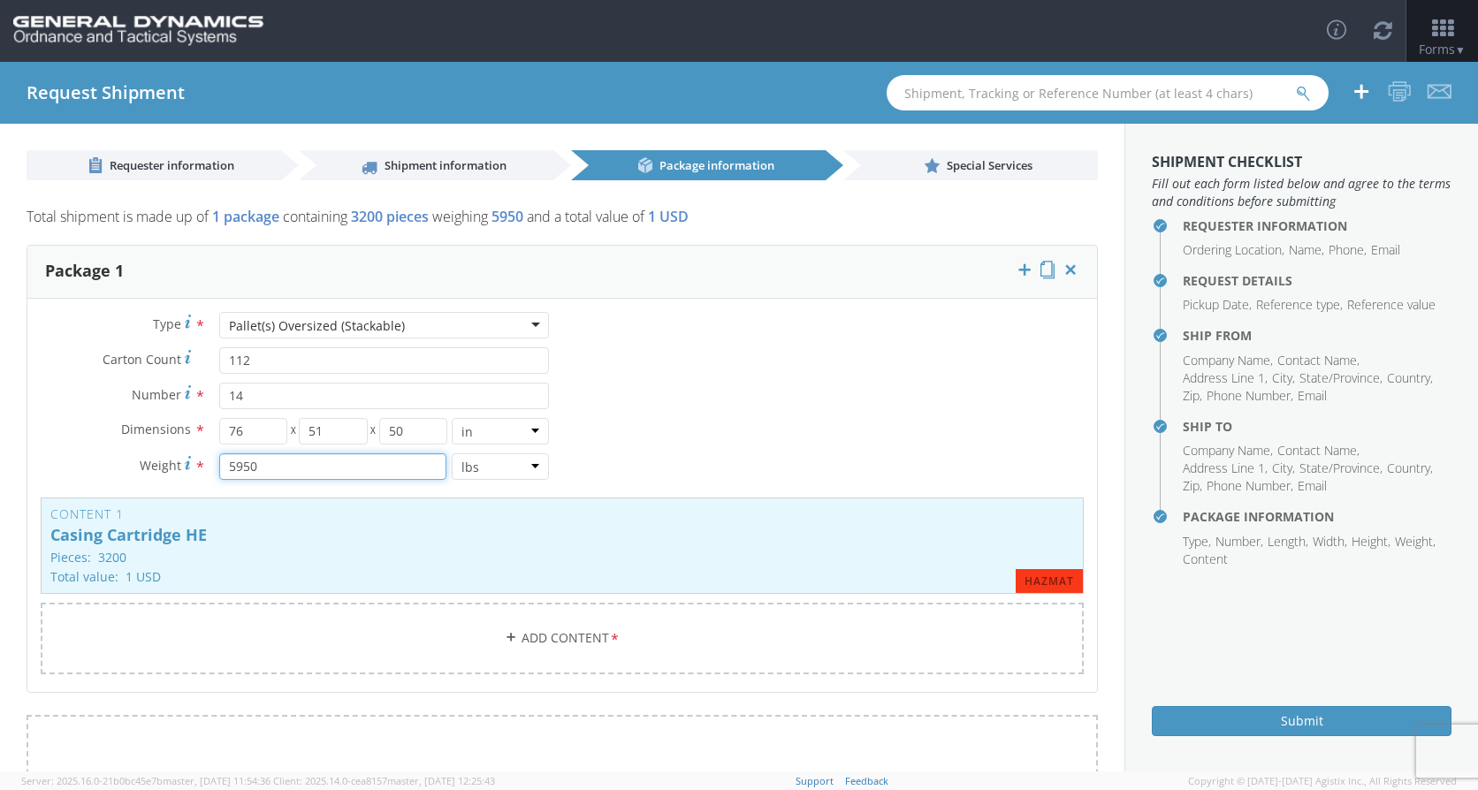
click at [249, 469] on input "5950" at bounding box center [332, 466] width 227 height 27
type input "4170"
click at [464, 535] on p "Casing Cartridge HE" at bounding box center [562, 536] width 1024 height 18
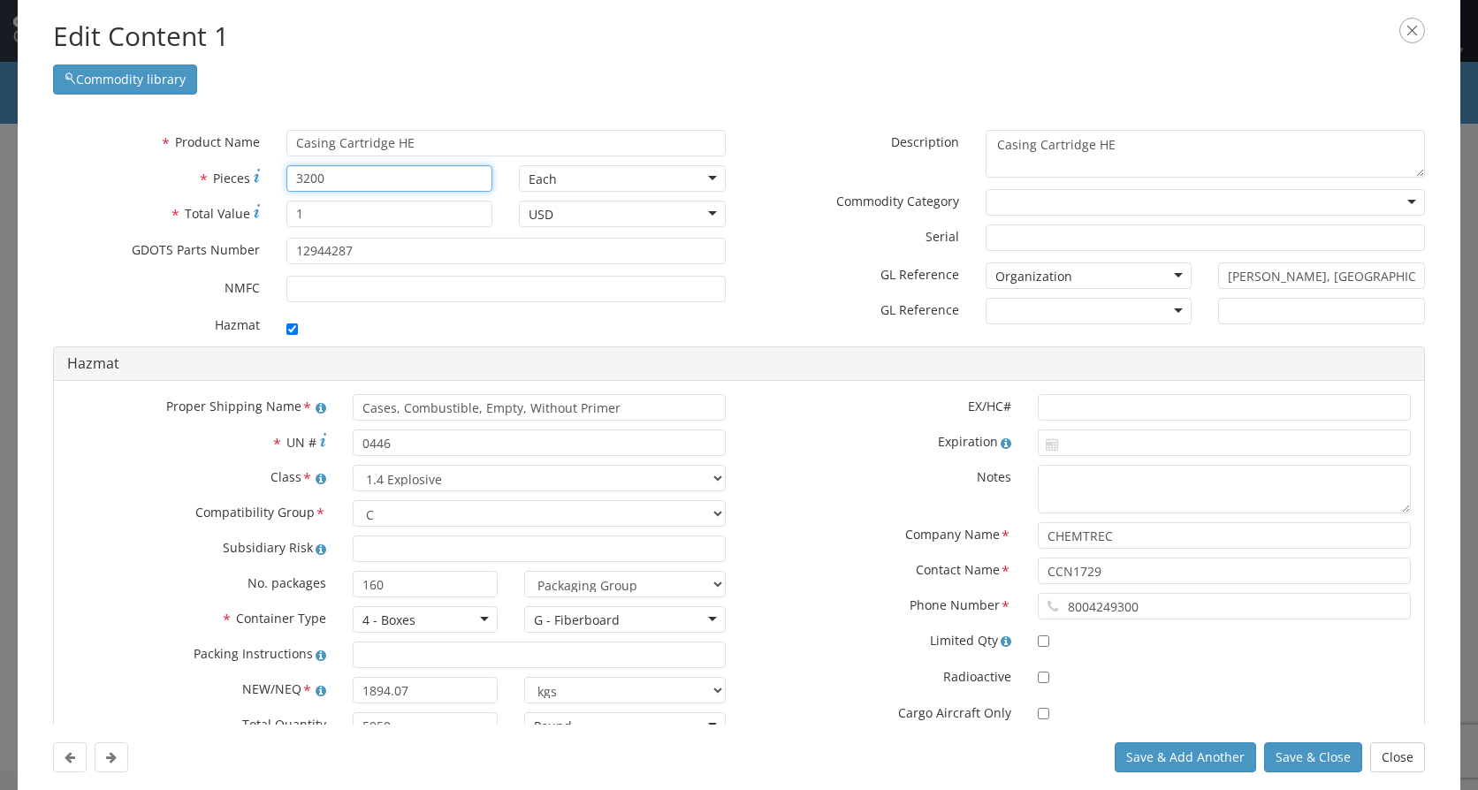
click at [341, 179] on input "3200" at bounding box center [389, 178] width 207 height 27
click at [347, 172] on input "3200" at bounding box center [389, 178] width 207 height 27
click at [344, 179] on input "3200" at bounding box center [389, 178] width 207 height 27
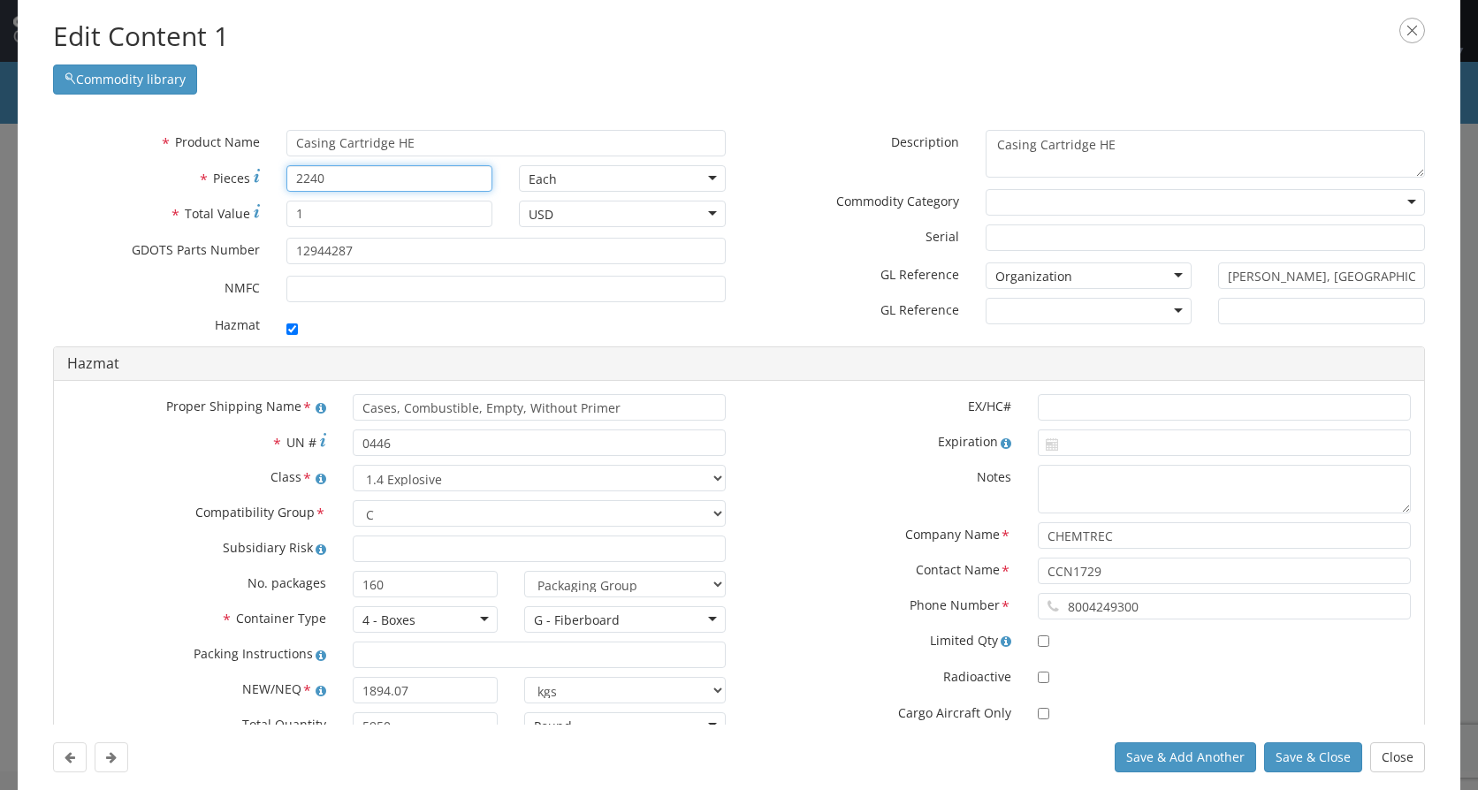
type input "2240"
click at [1167, 313] on div at bounding box center [1089, 311] width 207 height 27
click at [1158, 314] on div "Delivery No." at bounding box center [1089, 311] width 207 height 27
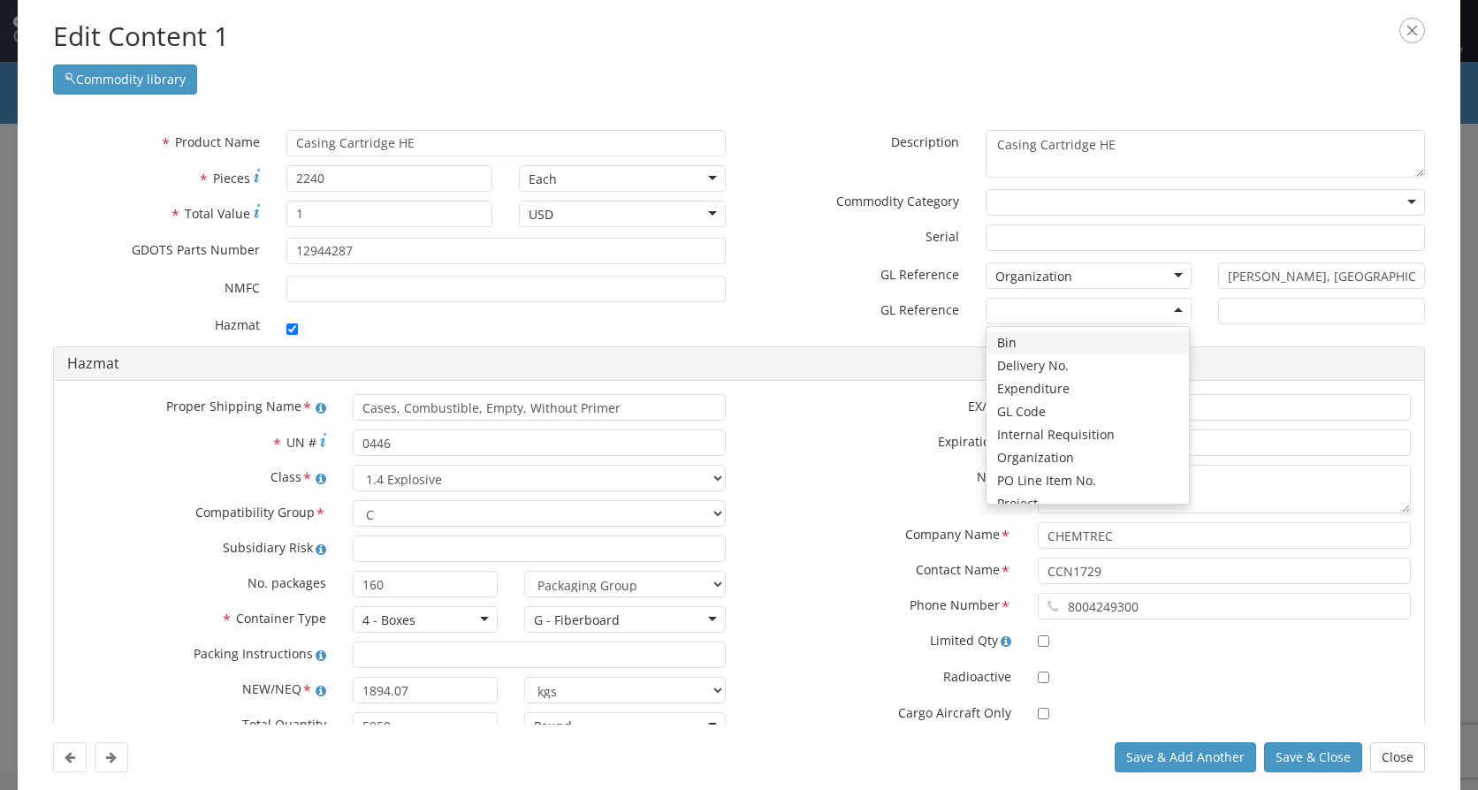
click at [869, 340] on div "* Product Name Casing Cartridge HE searching... * Pieces 2240 Each Each Bag Bli…" at bounding box center [739, 238] width 1398 height 217
click at [1152, 304] on div at bounding box center [1089, 311] width 207 height 27
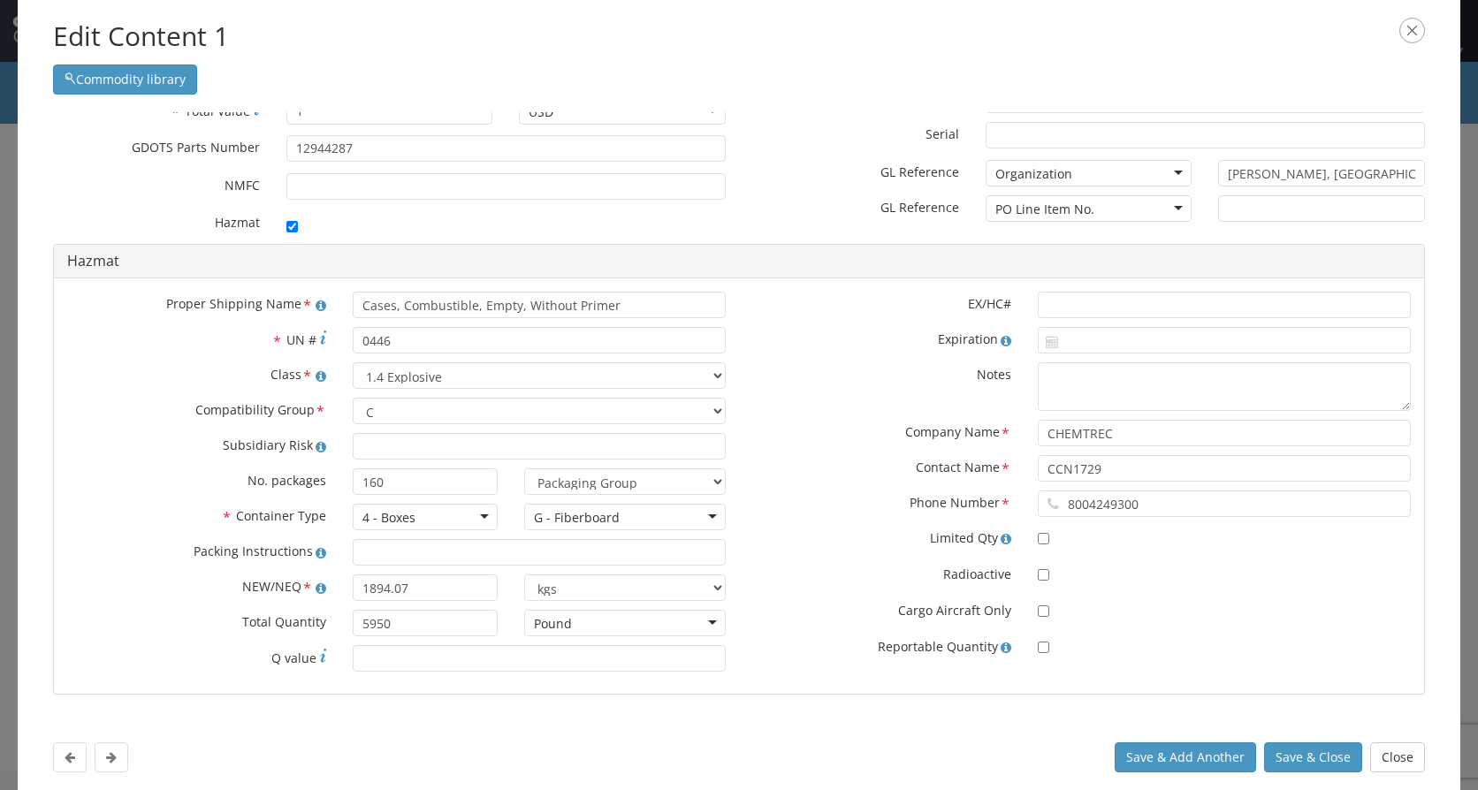
scroll to position [108, 0]
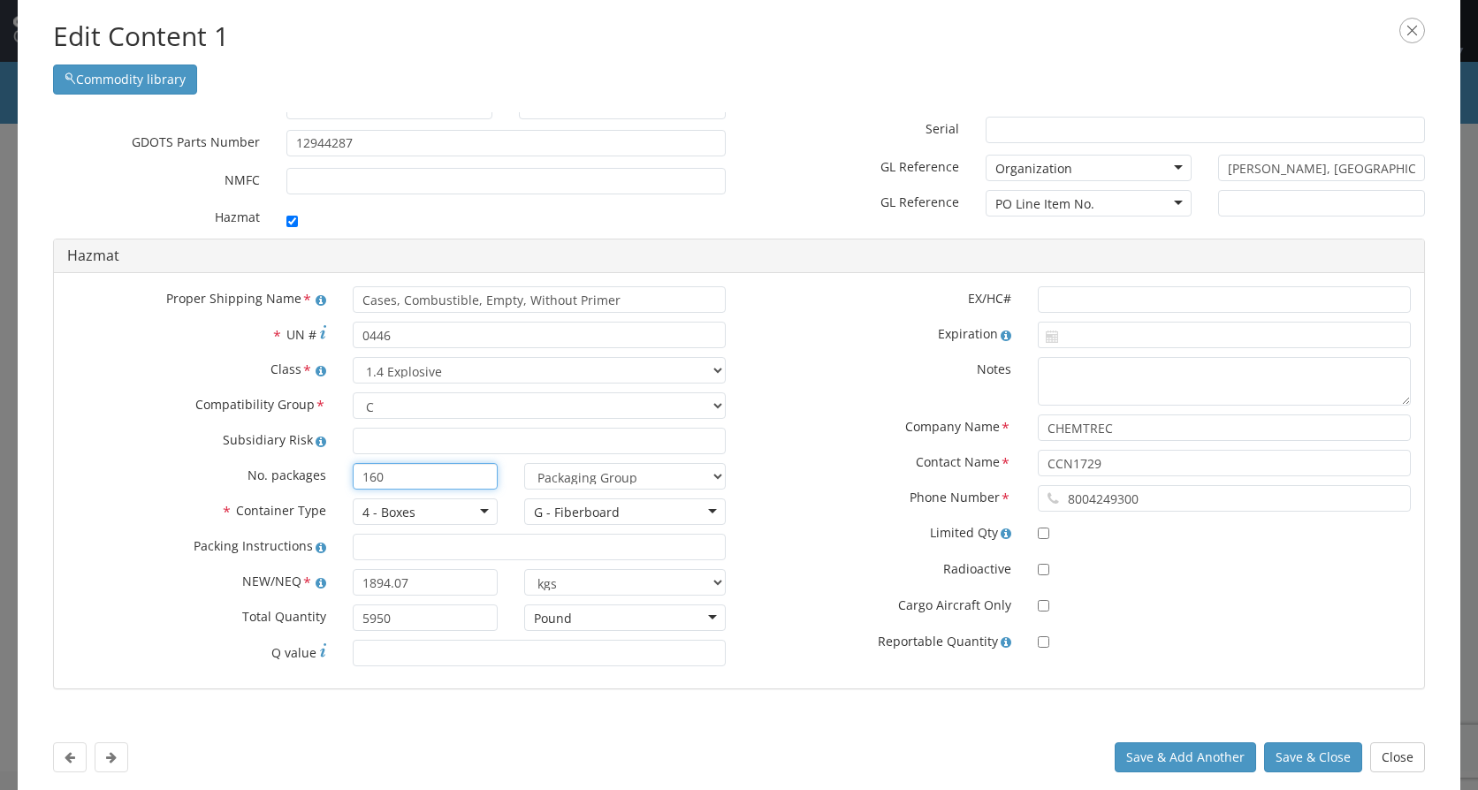
click at [378, 475] on input "160" at bounding box center [425, 476] width 145 height 27
type input "112"
click at [398, 583] on input "1894.07" at bounding box center [425, 582] width 145 height 27
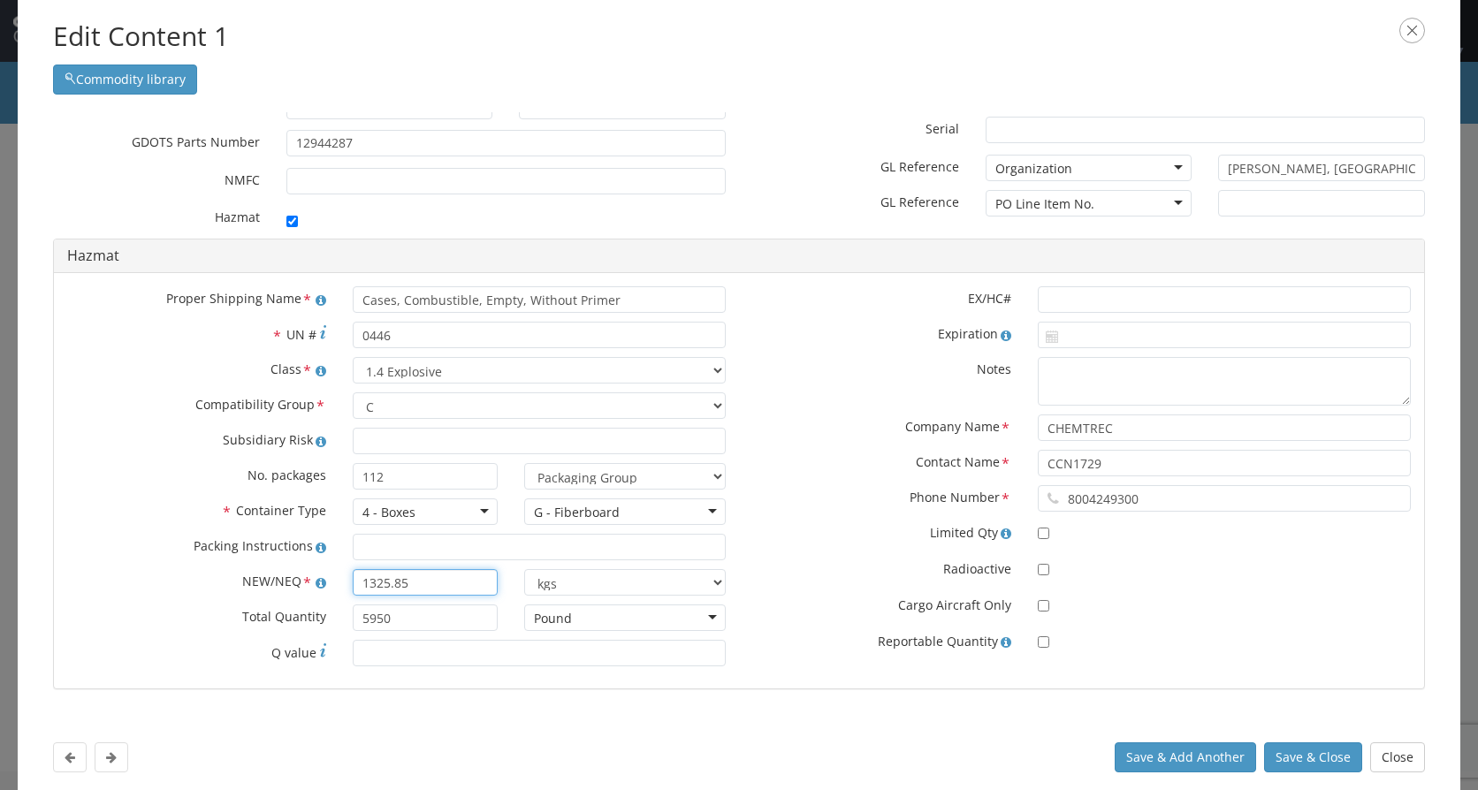
type input "1325.85"
click at [394, 620] on input "5950" at bounding box center [425, 618] width 145 height 27
type input "4170"
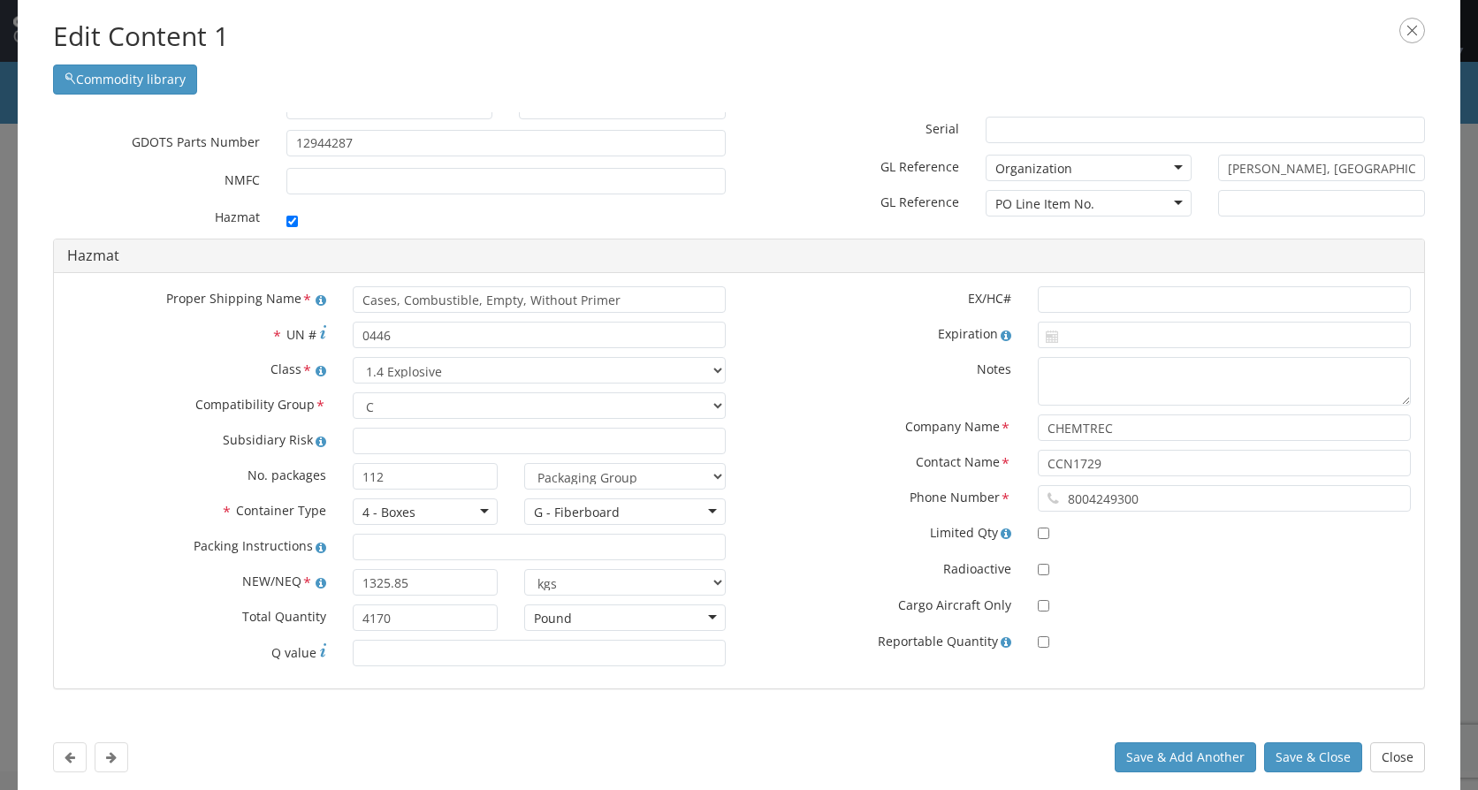
click at [829, 521] on label "Limited Qty" at bounding box center [882, 531] width 286 height 21
click at [1296, 750] on button "Save & Close" at bounding box center [1313, 758] width 98 height 30
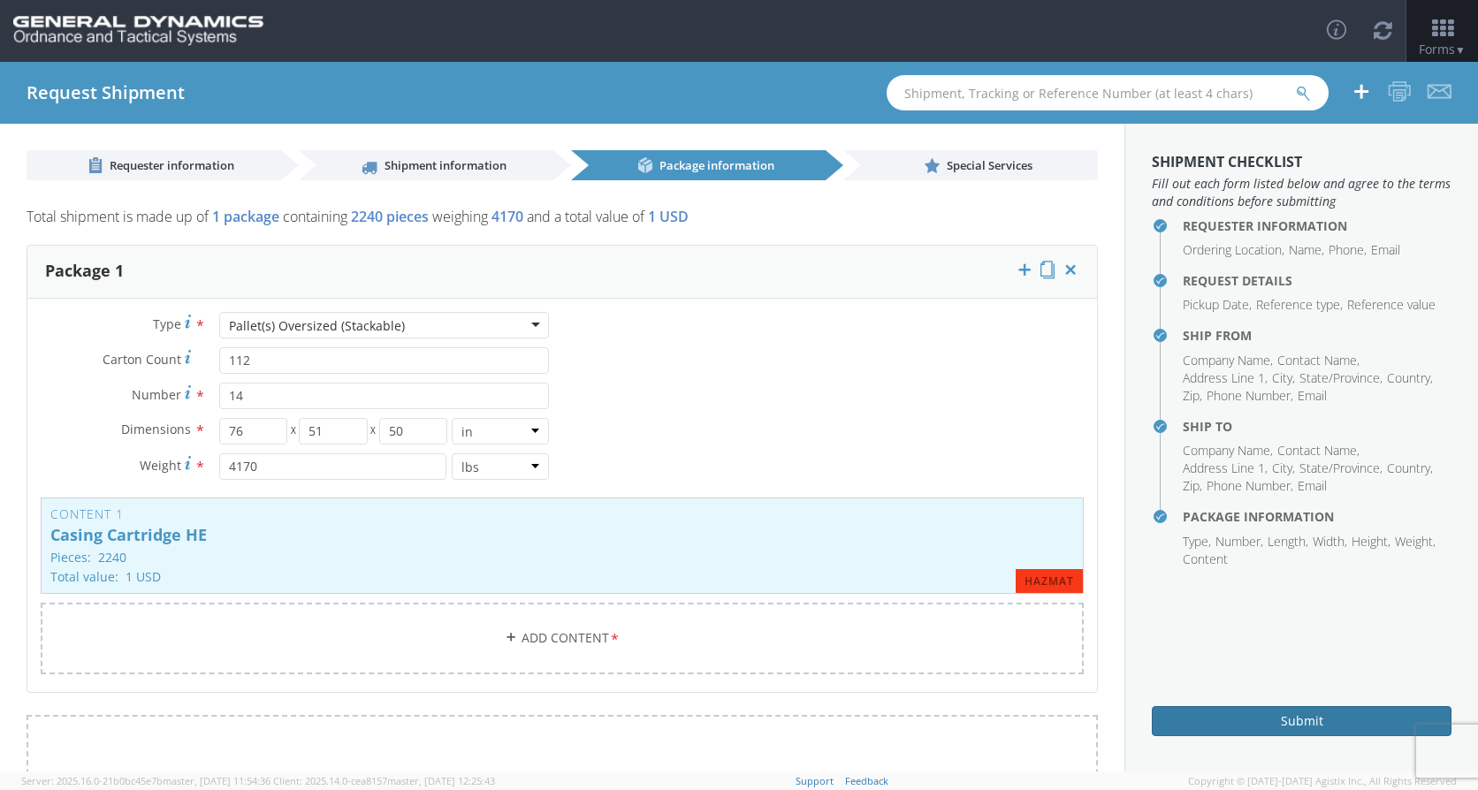
click at [1237, 713] on button "Submit" at bounding box center [1302, 721] width 300 height 30
